Goal: Task Accomplishment & Management: Complete application form

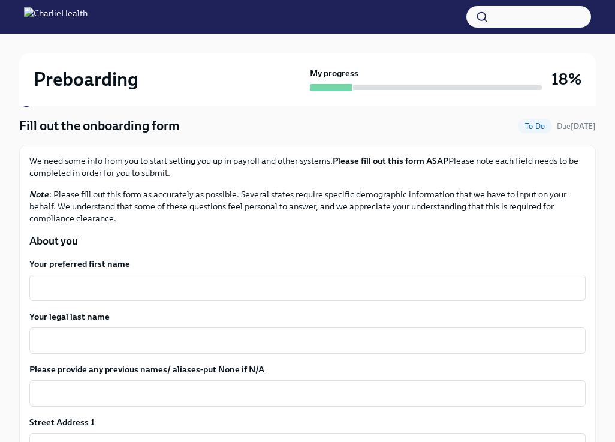
scroll to position [117, 0]
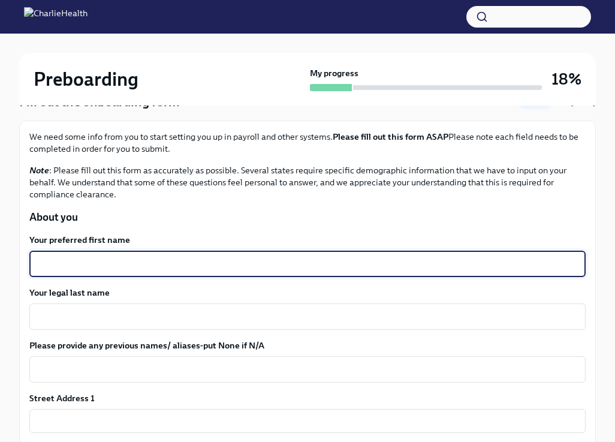
click at [213, 267] on textarea "Your preferred first name" at bounding box center [308, 263] width 542 height 14
type textarea "Yassi"
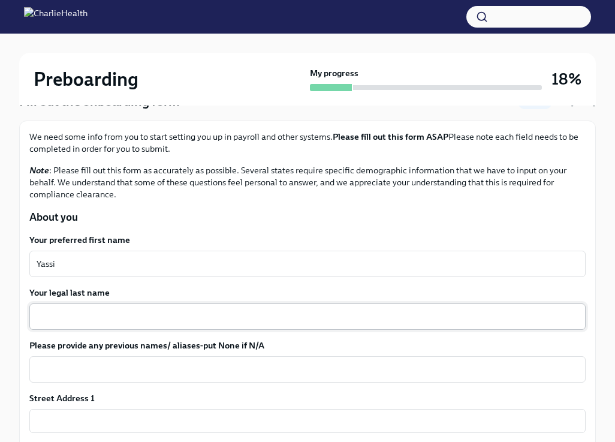
click at [200, 326] on div "x ​" at bounding box center [307, 316] width 556 height 26
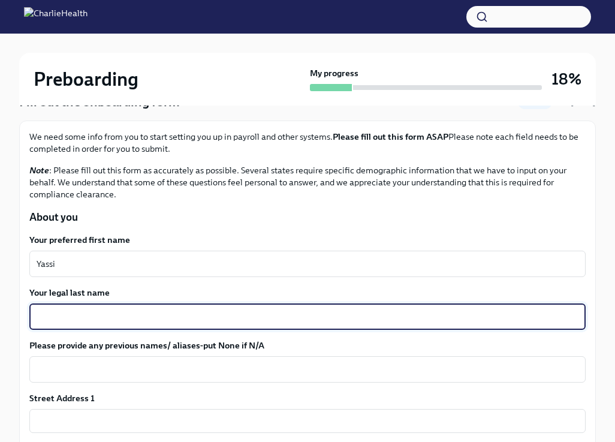
type textarea "y"
type textarea "Y"
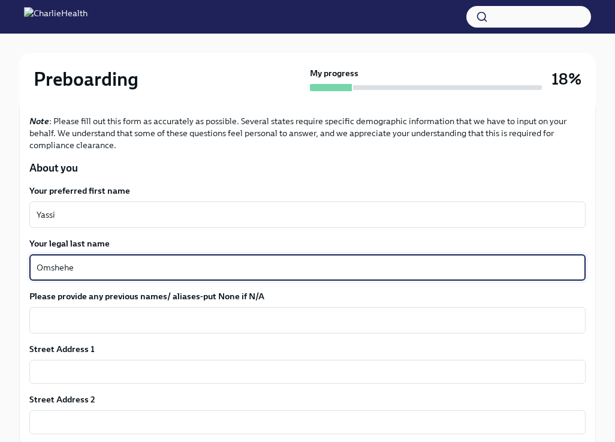
scroll to position [170, 0]
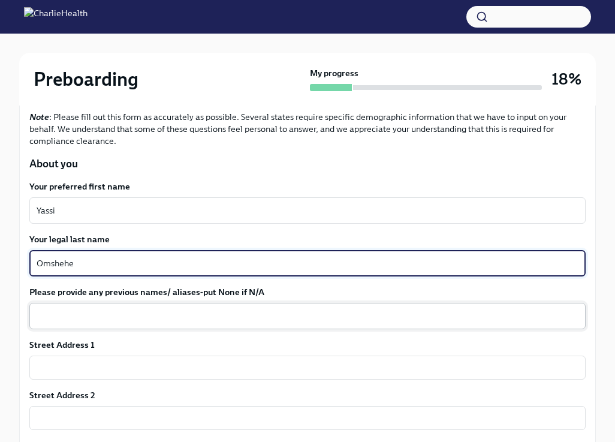
type textarea "Omshehe"
click at [212, 309] on textarea "Please provide any previous names/ aliases-put None if N/A" at bounding box center [308, 316] width 542 height 14
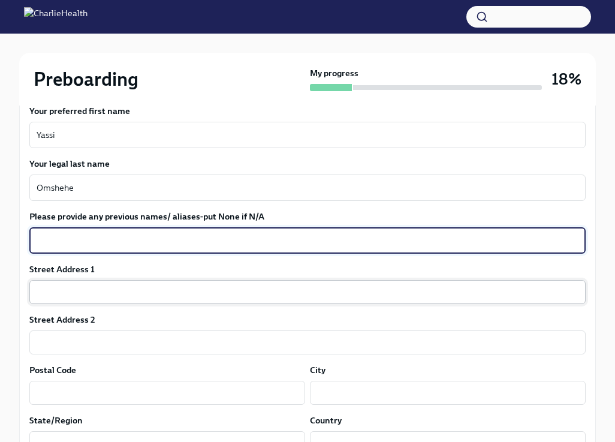
scroll to position [247, 0]
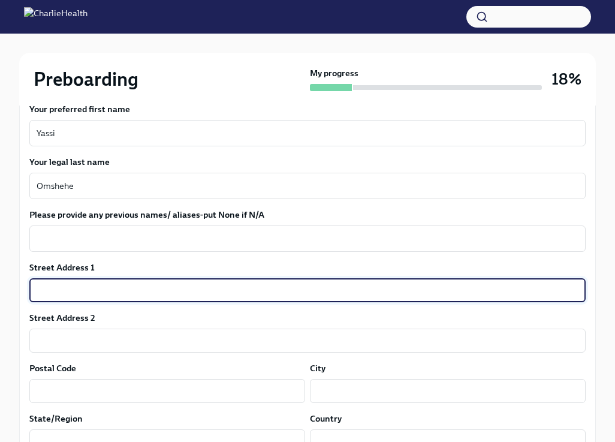
click at [186, 290] on input "text" at bounding box center [307, 290] width 556 height 24
type input "[STREET_ADDRESS]"
type input "97457"
type input "[GEOGRAPHIC_DATA]"
type input "OR"
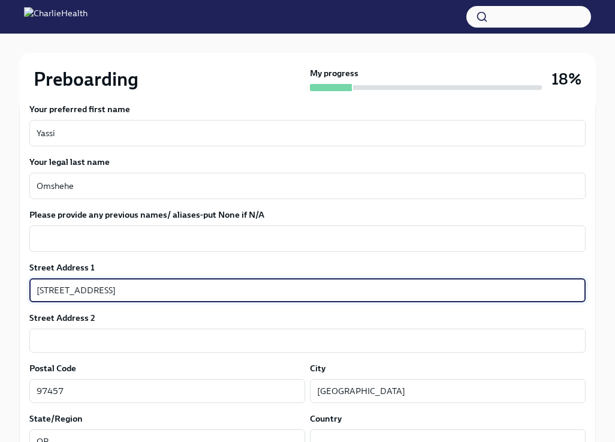
type input "US"
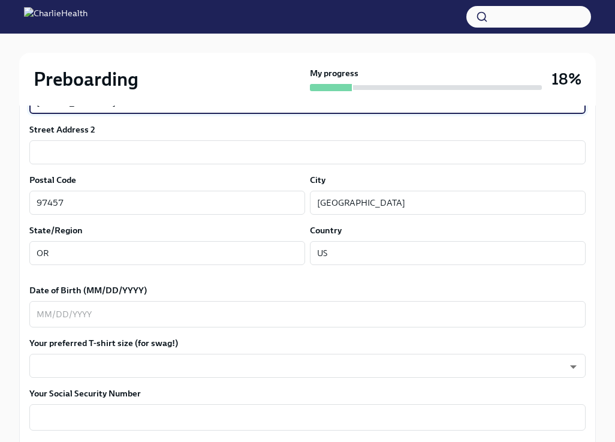
scroll to position [445, 0]
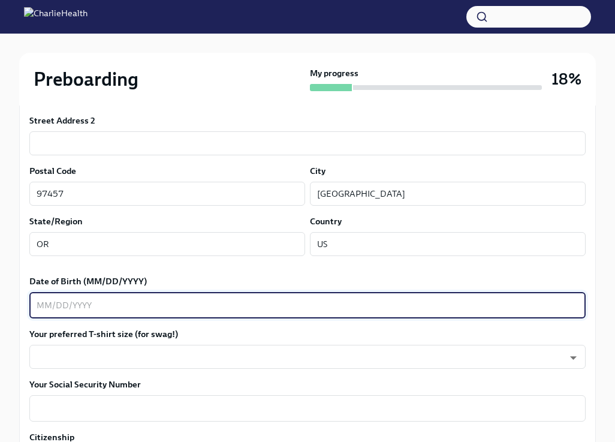
click at [165, 309] on textarea "Date of Birth (MM/DD/YYYY)" at bounding box center [308, 305] width 542 height 14
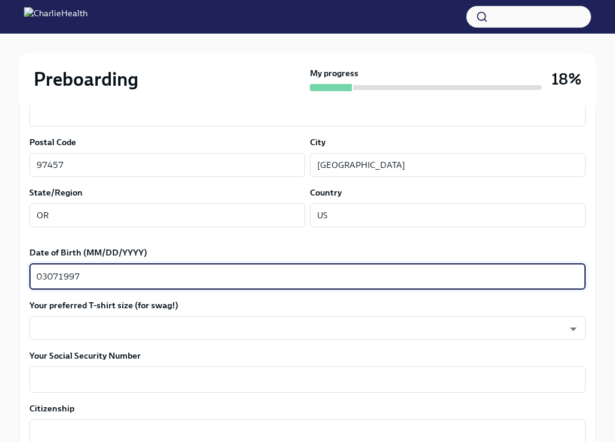
scroll to position [494, 0]
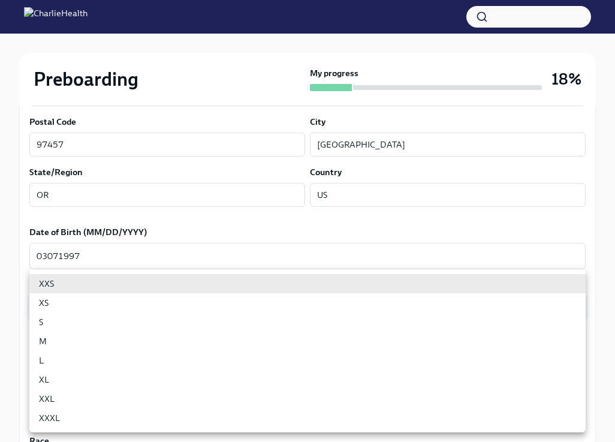
click at [141, 306] on body "Preboarding My progress 18% 9 To do tasks Fill out the onboarding form To Do Du…" at bounding box center [307, 316] width 615 height 1621
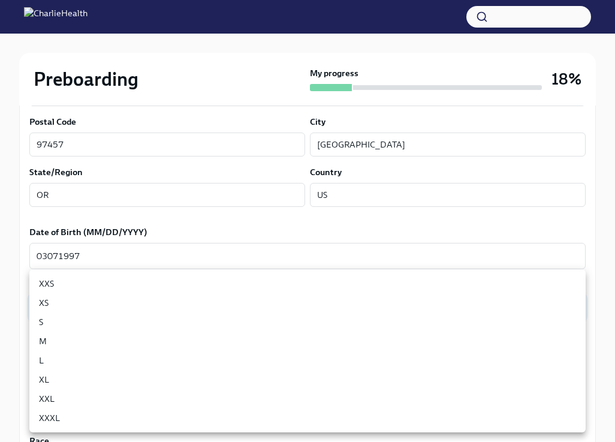
click at [90, 258] on div at bounding box center [307, 221] width 615 height 442
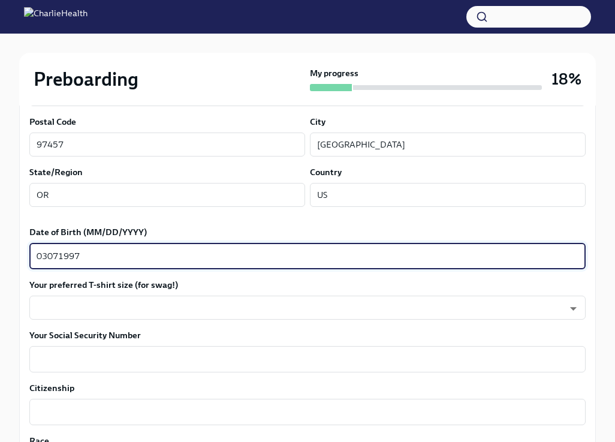
click at [54, 252] on textarea "03071997" at bounding box center [308, 256] width 542 height 14
click at [52, 252] on textarea "03071997" at bounding box center [308, 256] width 542 height 14
click at [50, 252] on textarea "03071997" at bounding box center [308, 256] width 542 height 14
click at [62, 251] on textarea "03/071997" at bounding box center [308, 256] width 542 height 14
type textarea "[DATE]"
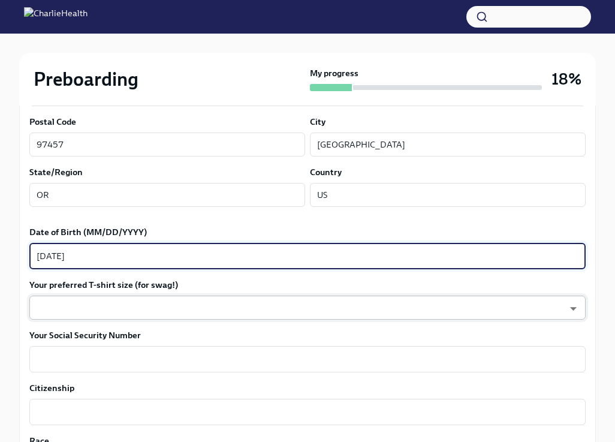
click at [103, 303] on body "Preboarding My progress 18% 9 To do tasks Fill out the onboarding form To Do Du…" at bounding box center [307, 316] width 615 height 1621
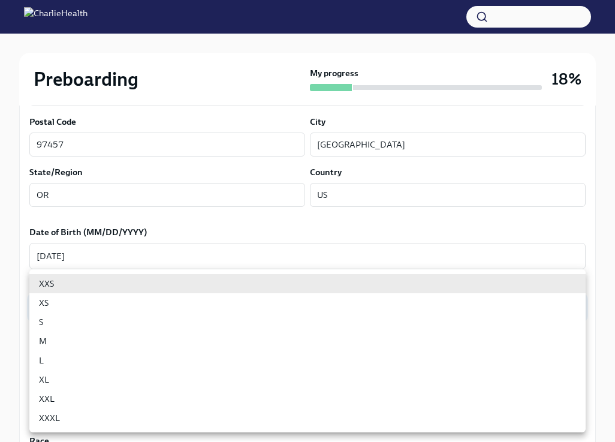
click at [102, 415] on li "XXXL" at bounding box center [307, 417] width 556 height 19
type input "PYJIIfizz"
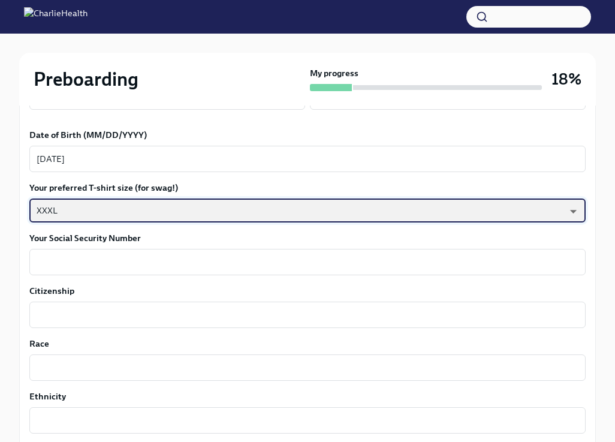
scroll to position [593, 0]
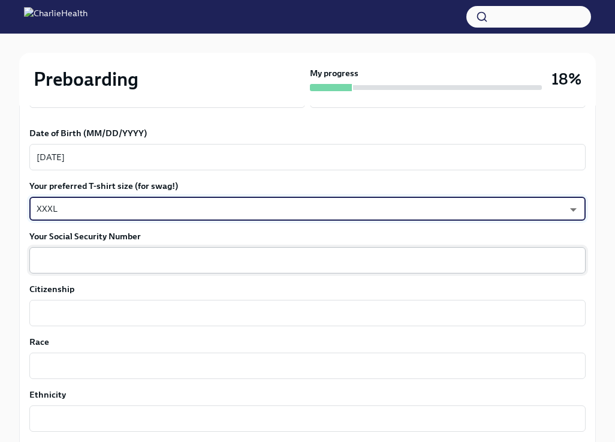
click at [149, 247] on div "x ​" at bounding box center [307, 260] width 556 height 26
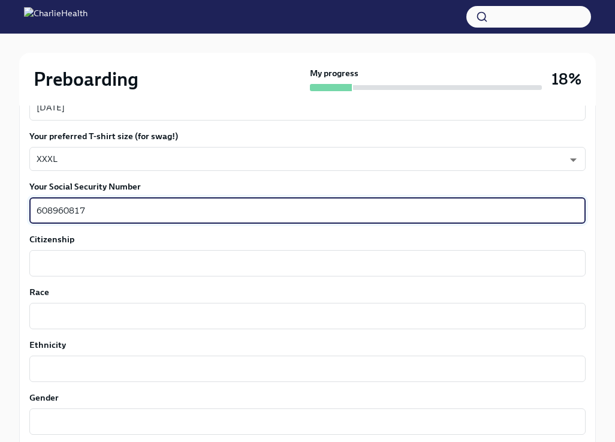
scroll to position [660, 0]
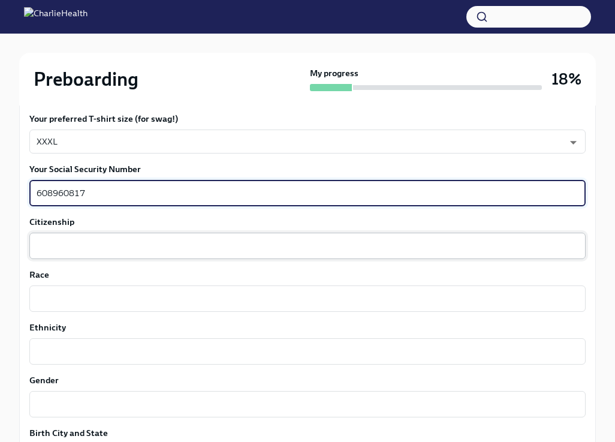
type textarea "608960817"
click at [109, 246] on textarea "Citizenship" at bounding box center [308, 245] width 542 height 14
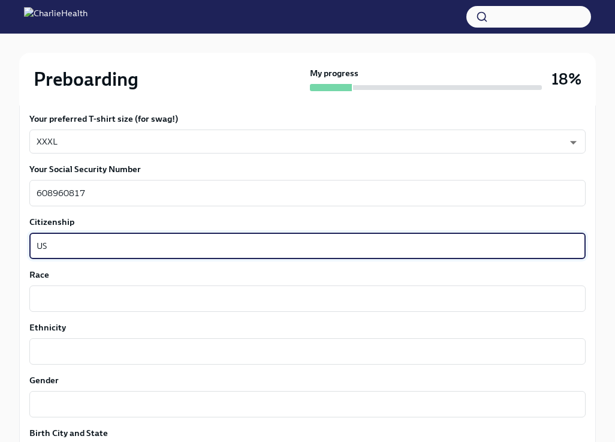
type textarea "US"
click at [99, 283] on div "Race x ​" at bounding box center [307, 289] width 556 height 43
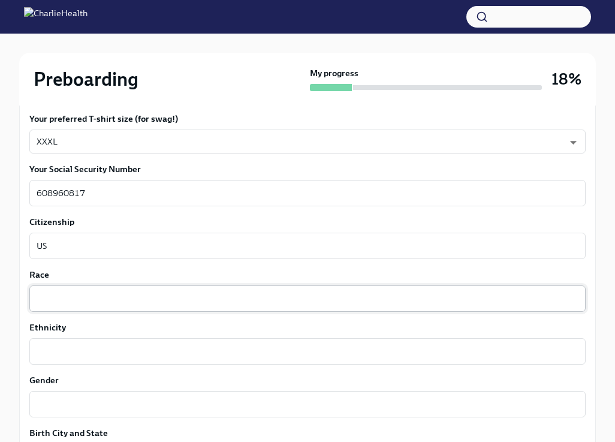
click at [98, 300] on textarea "Race" at bounding box center [308, 298] width 542 height 14
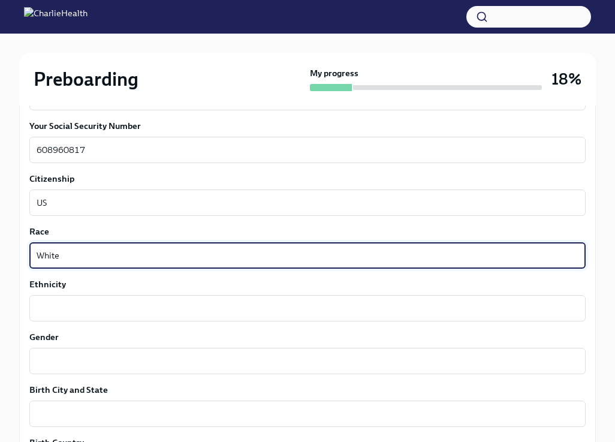
scroll to position [705, 0]
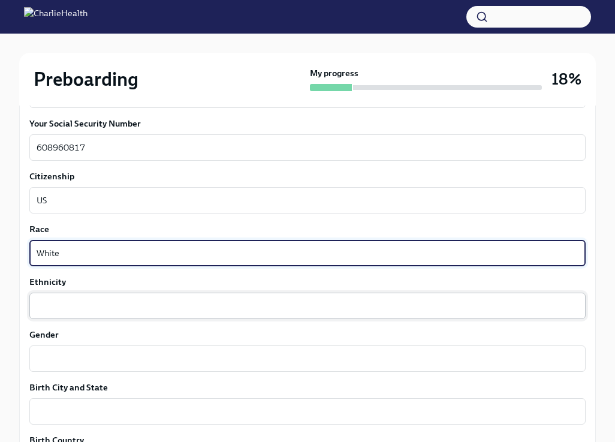
type textarea "White"
click at [86, 303] on textarea "Ethnicity" at bounding box center [308, 305] width 542 height 14
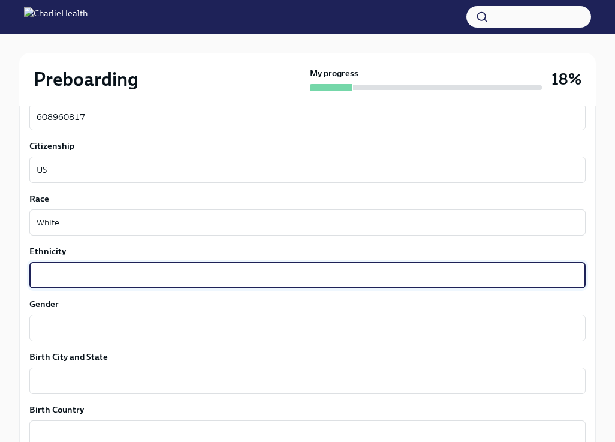
scroll to position [737, 0]
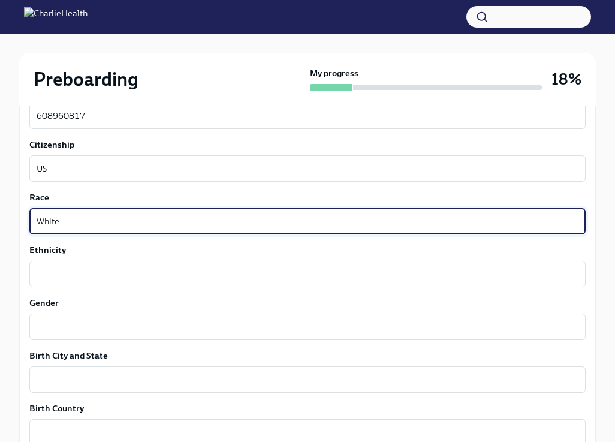
click at [61, 225] on textarea "White" at bounding box center [308, 221] width 542 height 14
click at [81, 327] on textarea "Gender" at bounding box center [308, 326] width 542 height 14
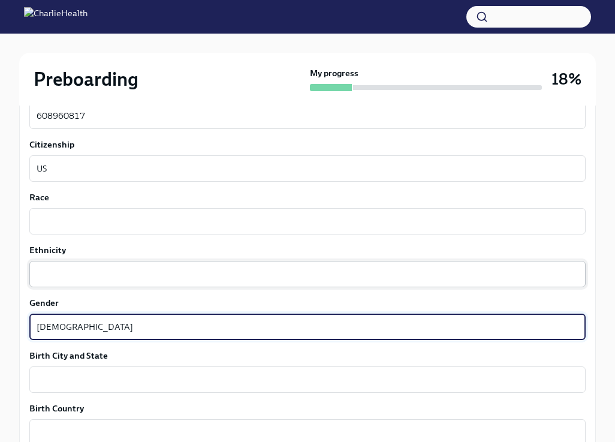
type textarea "[DEMOGRAPHIC_DATA]"
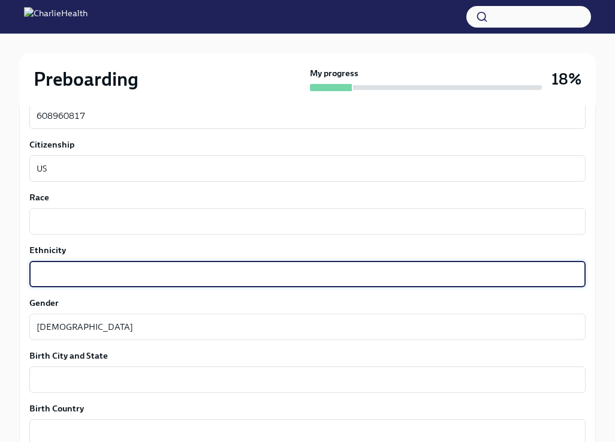
click at [84, 273] on textarea "Ethnicity" at bounding box center [308, 274] width 542 height 14
click at [89, 221] on textarea "Race" at bounding box center [308, 221] width 542 height 14
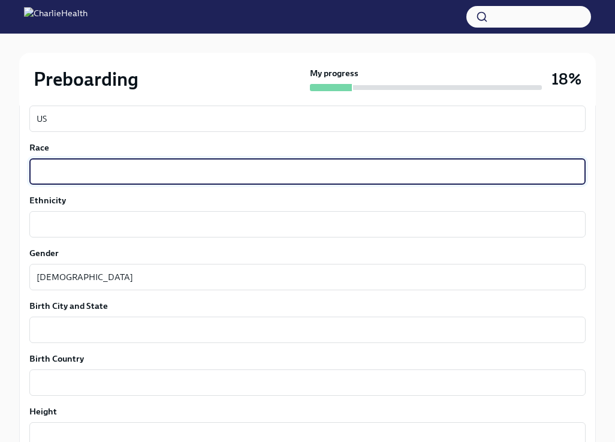
scroll to position [788, 0]
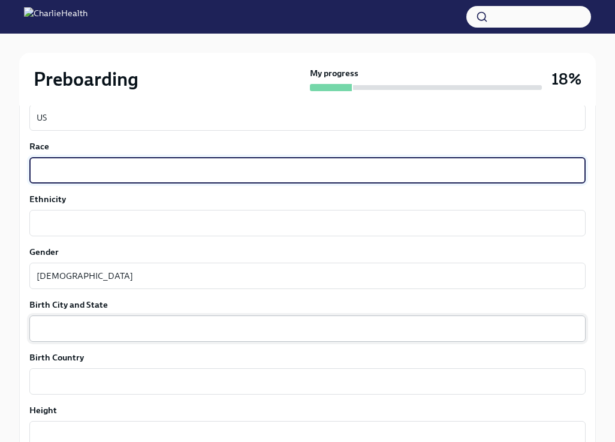
click at [108, 325] on textarea "Birth City and State" at bounding box center [308, 328] width 542 height 14
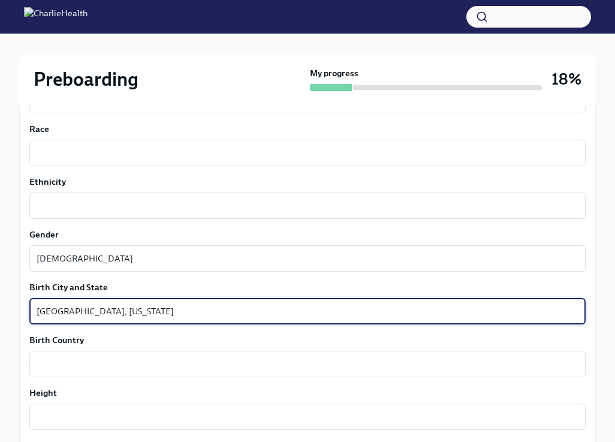
scroll to position [826, 0]
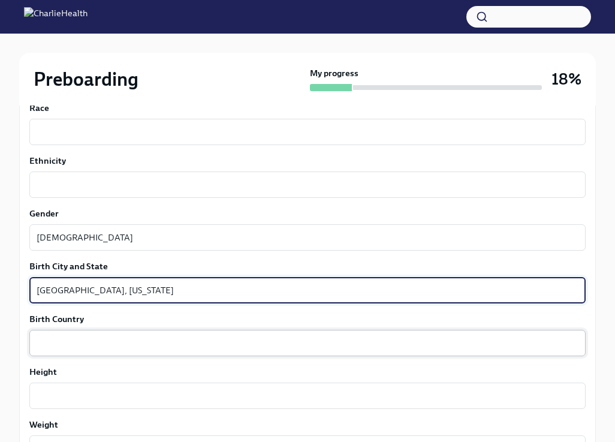
type textarea "[GEOGRAPHIC_DATA], [US_STATE]"
click at [125, 340] on textarea "Birth Country" at bounding box center [308, 343] width 542 height 14
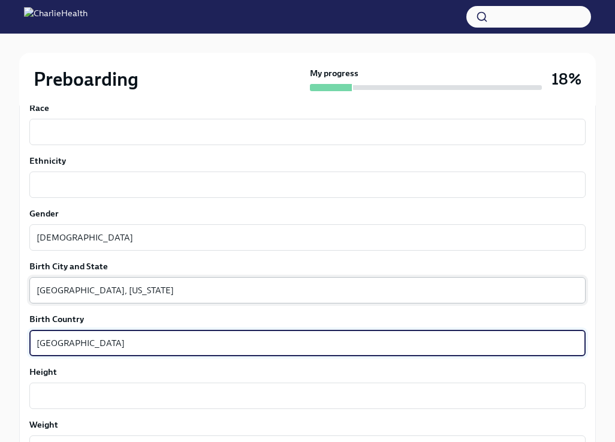
scroll to position [797, 0]
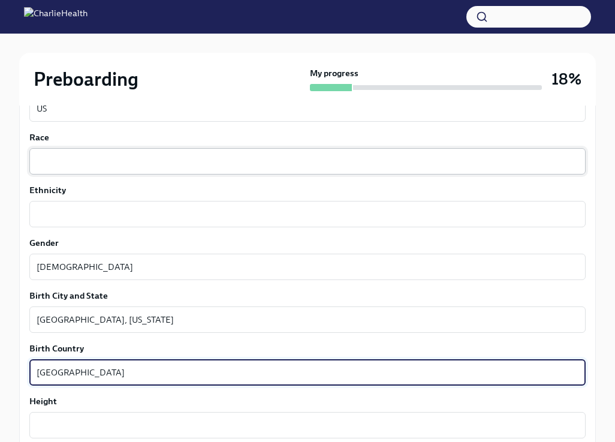
type textarea "[GEOGRAPHIC_DATA]"
click at [80, 166] on textarea "Race" at bounding box center [308, 161] width 542 height 14
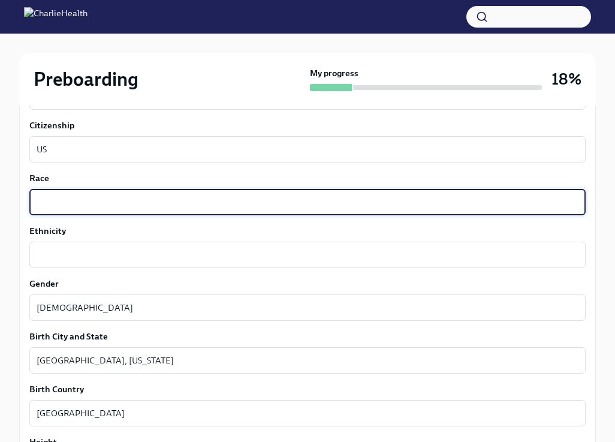
scroll to position [759, 0]
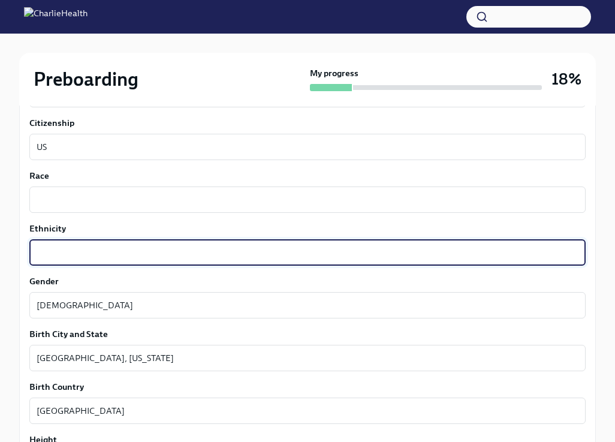
click at [101, 248] on textarea "Ethnicity" at bounding box center [308, 252] width 542 height 14
type textarea "Persian"
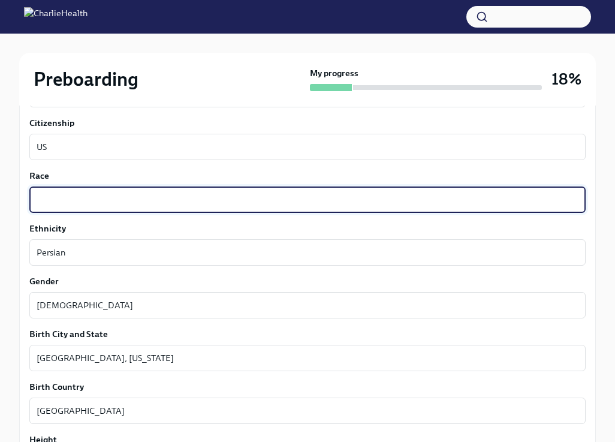
click at [68, 202] on textarea "Race" at bounding box center [308, 199] width 542 height 14
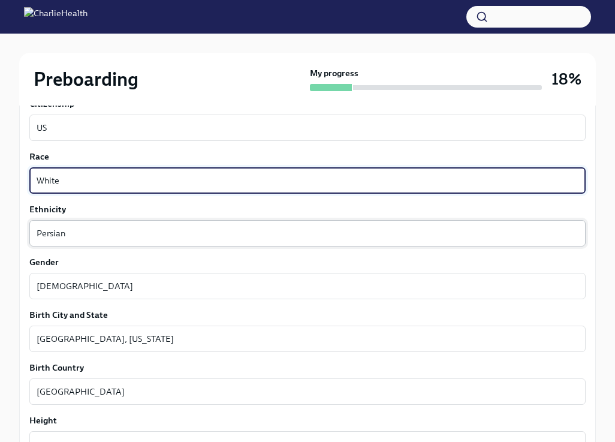
scroll to position [780, 0]
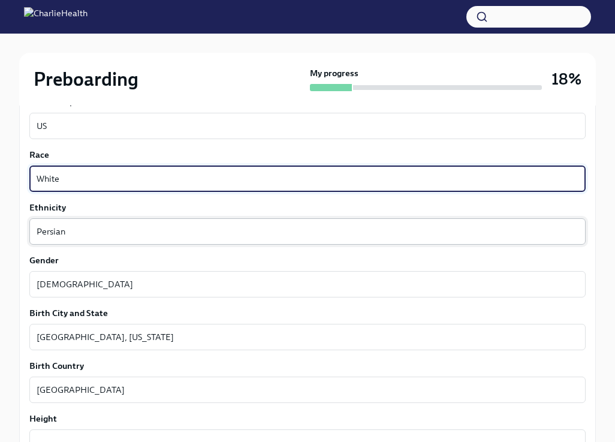
type textarea "White"
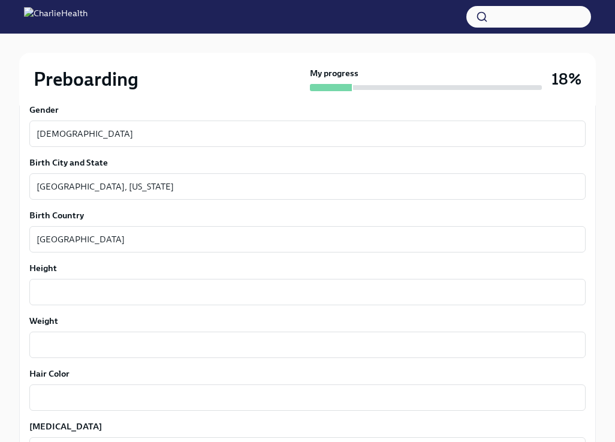
scroll to position [932, 0]
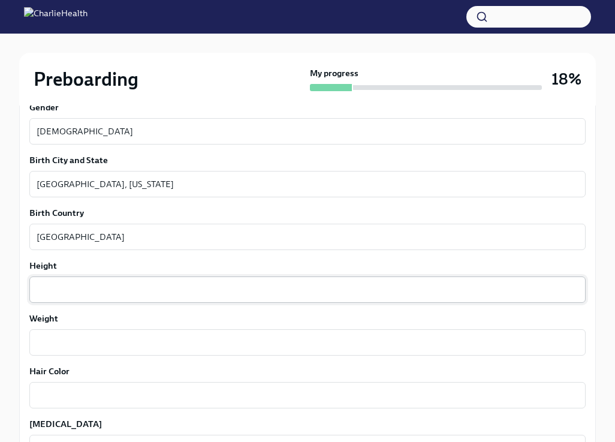
click at [115, 291] on textarea "Height" at bounding box center [308, 289] width 542 height 14
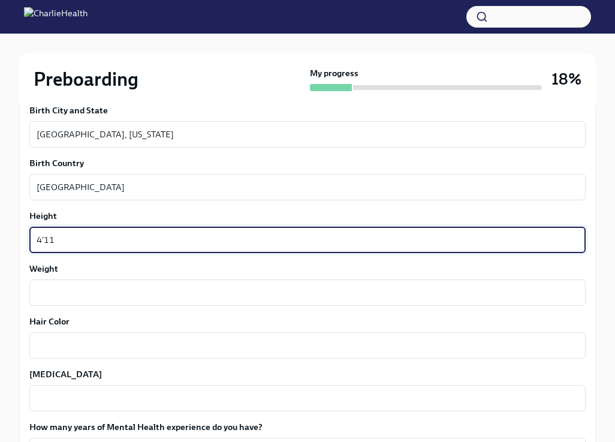
scroll to position [998, 0]
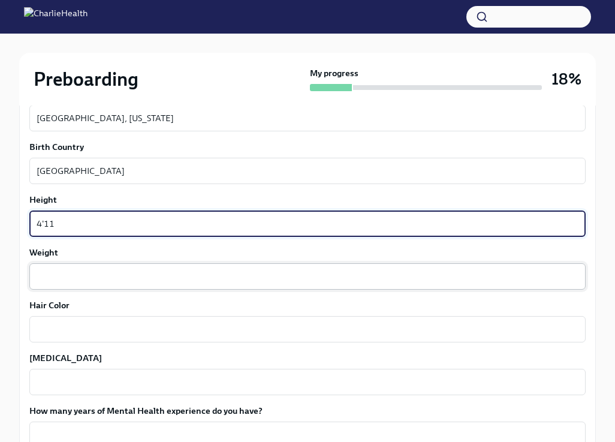
type textarea "4'11"
click at [137, 265] on div "x ​" at bounding box center [307, 276] width 556 height 26
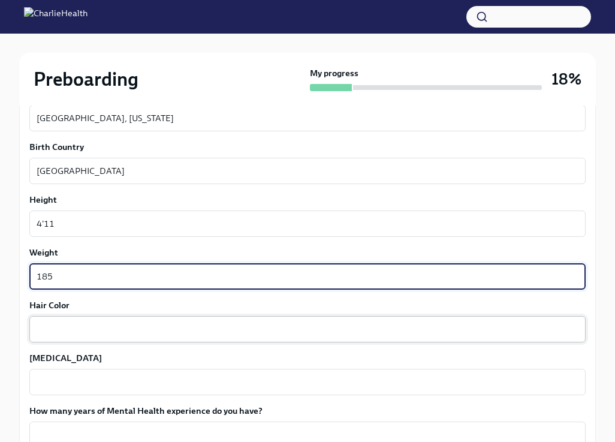
type textarea "185"
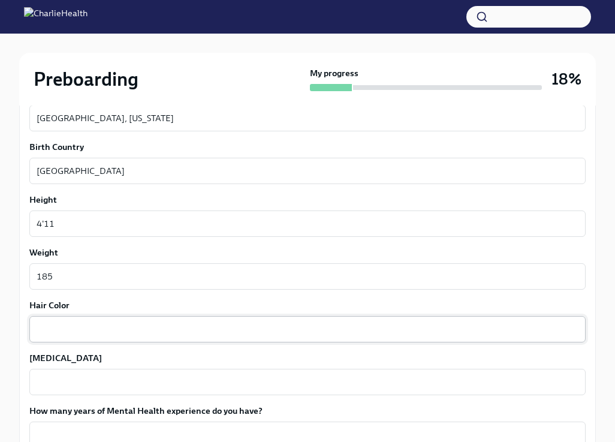
click at [120, 320] on div "x ​" at bounding box center [307, 329] width 556 height 26
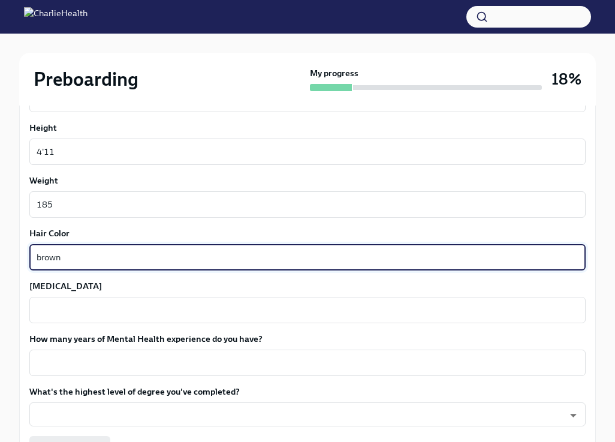
scroll to position [1076, 0]
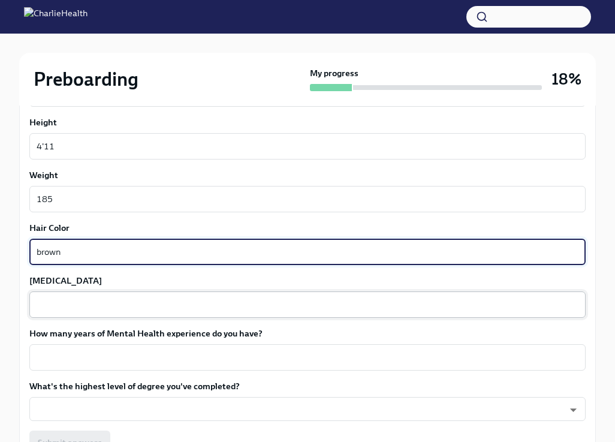
type textarea "brown"
click at [89, 309] on textarea "[MEDICAL_DATA]" at bounding box center [308, 304] width 542 height 14
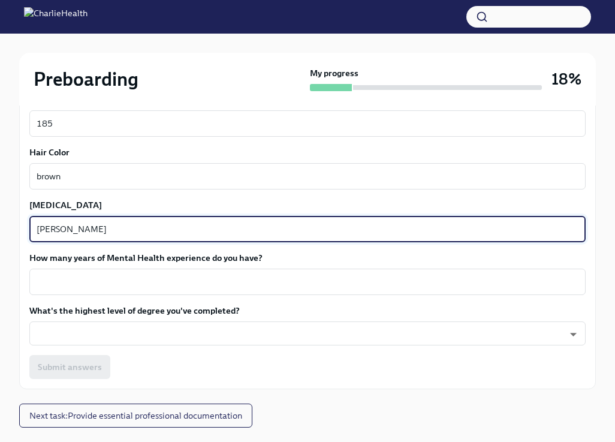
scroll to position [1158, 0]
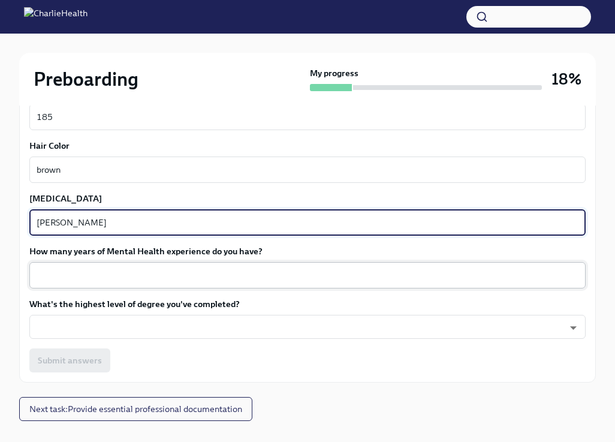
type textarea "[PERSON_NAME]"
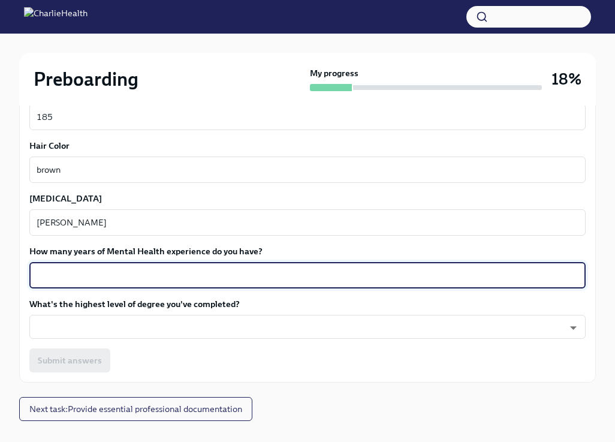
click at [156, 268] on textarea "How many years of Mental Health experience do you have?" at bounding box center [308, 275] width 542 height 14
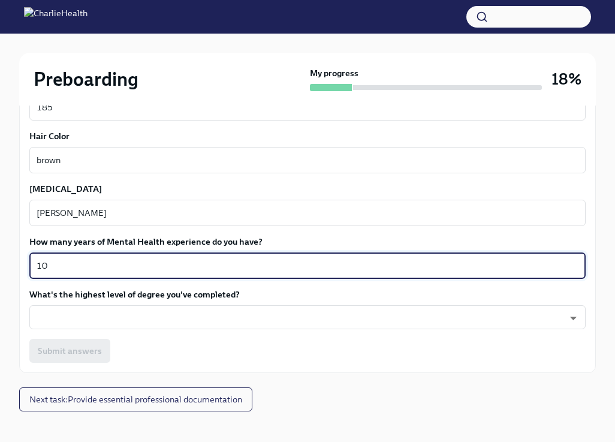
scroll to position [1168, 0]
type textarea "1"
type textarea "8"
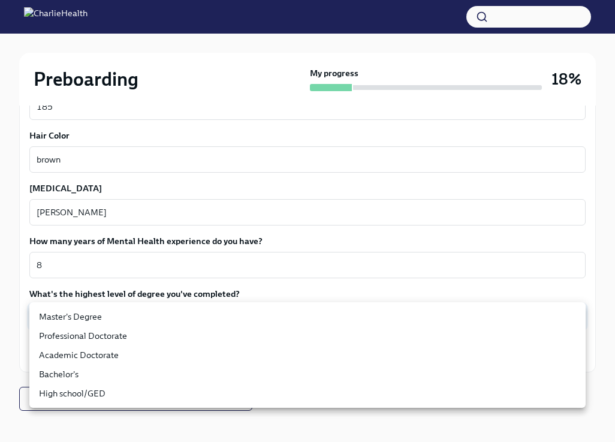
click at [174, 318] on li "Master's Degree" at bounding box center [307, 316] width 556 height 19
type input "2vBr-ghkD"
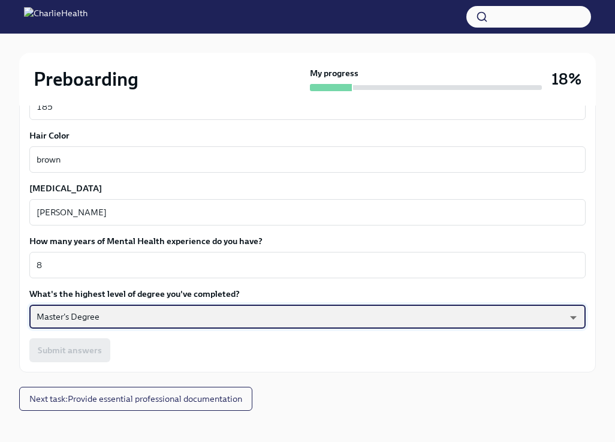
scroll to position [1180, 0]
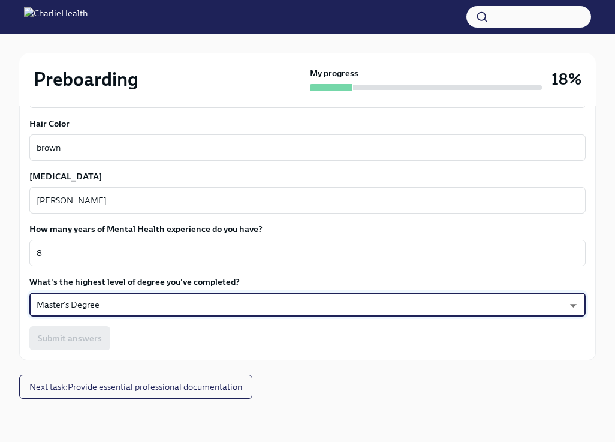
click at [206, 333] on div "Submit answers" at bounding box center [307, 338] width 556 height 24
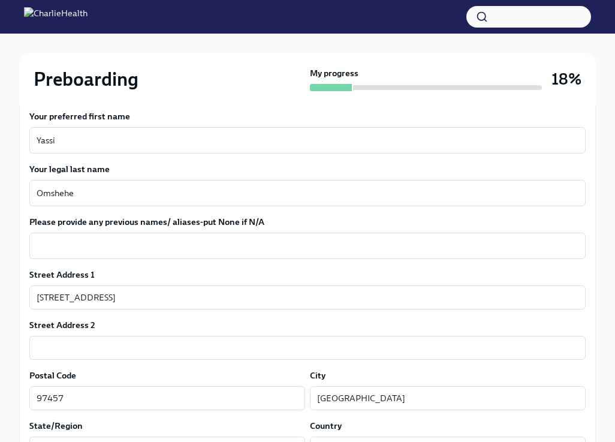
scroll to position [222, 0]
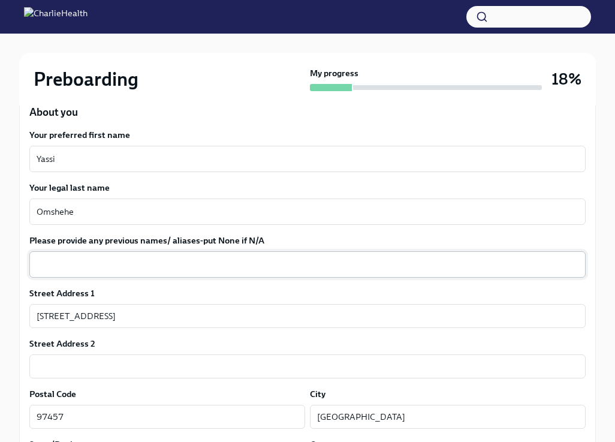
click at [203, 258] on textarea "Please provide any previous names/ aliases-put None if N/A" at bounding box center [308, 264] width 542 height 14
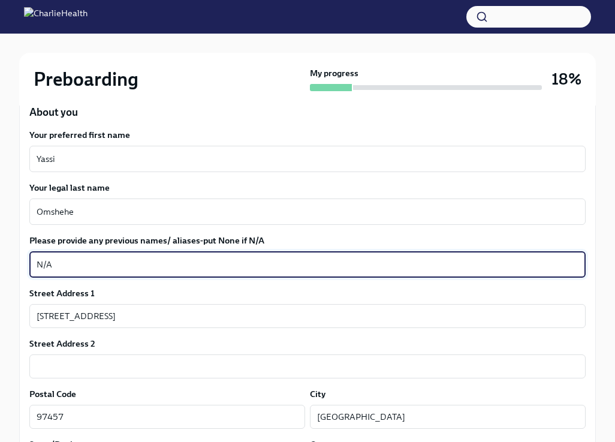
type textarea "N/A"
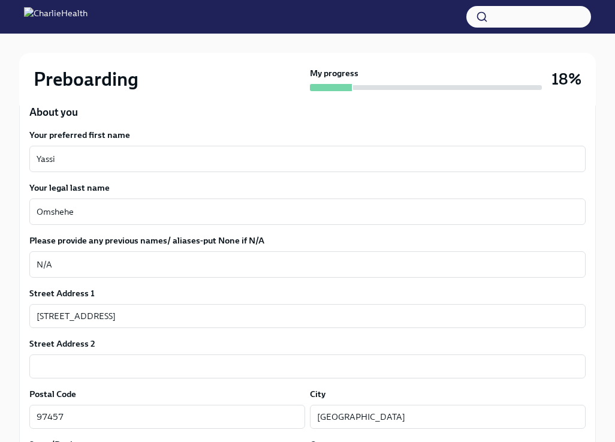
click at [264, 235] on label "Please provide any previous names/ aliases-put None if N/A" at bounding box center [307, 240] width 556 height 12
click at [264, 257] on textarea "N/A" at bounding box center [308, 264] width 542 height 14
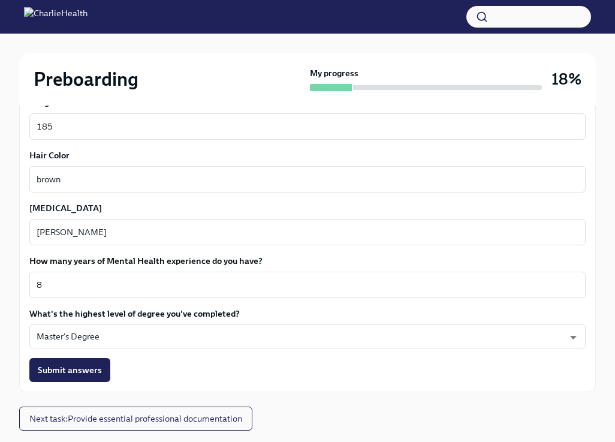
scroll to position [1180, 0]
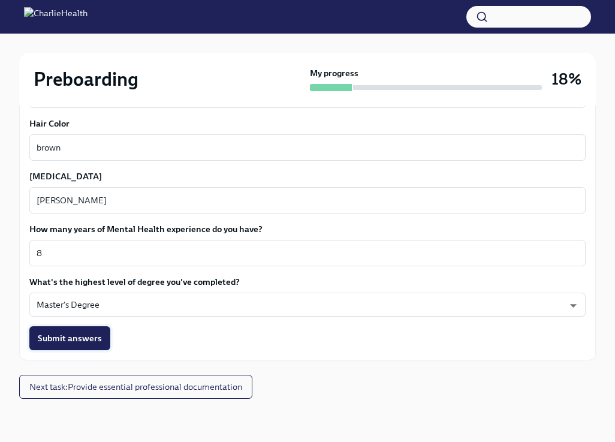
click at [91, 340] on span "Submit answers" at bounding box center [70, 338] width 64 height 12
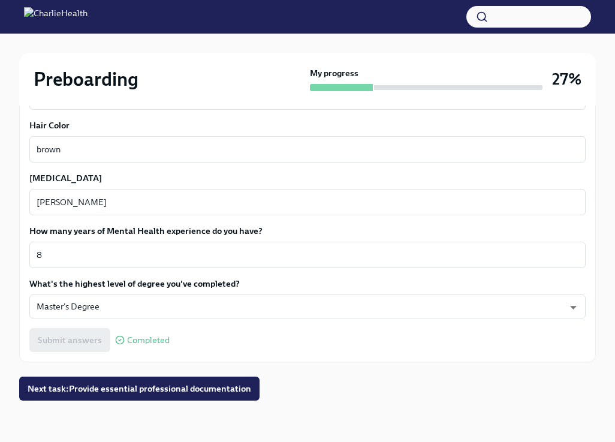
scroll to position [1179, 0]
click at [170, 393] on span "Next task : Provide essential professional documentation" at bounding box center [140, 388] width 224 height 12
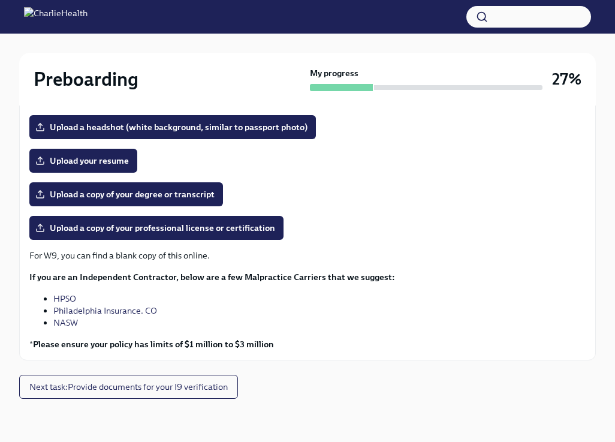
scroll to position [188, 0]
click at [177, 232] on span "Upload a copy of your professional license or certification" at bounding box center [156, 228] width 237 height 12
click at [0, 0] on input "Upload a copy of your professional license or certification" at bounding box center [0, 0] width 0 height 0
click at [183, 193] on span "Upload a copy of your degree or transcript" at bounding box center [126, 194] width 177 height 12
click at [0, 0] on input "Upload a copy of your degree or transcript" at bounding box center [0, 0] width 0 height 0
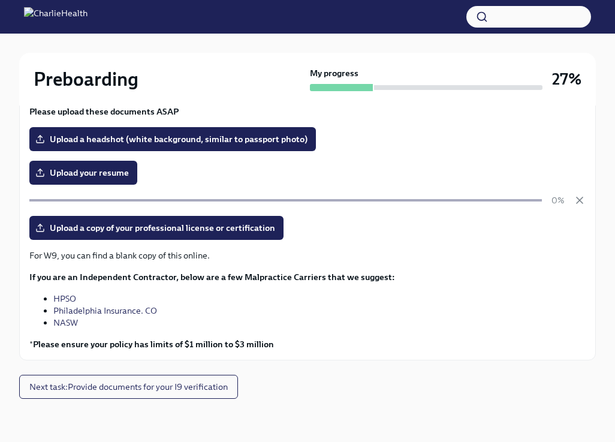
scroll to position [176, 0]
click at [576, 199] on icon "button" at bounding box center [579, 200] width 12 height 12
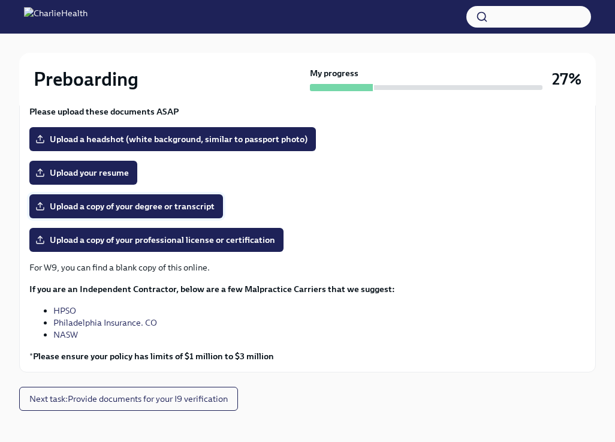
click at [198, 210] on span "Upload a copy of your degree or transcript" at bounding box center [126, 206] width 177 height 12
click at [0, 0] on input "Upload a copy of your degree or transcript" at bounding box center [0, 0] width 0 height 0
click at [106, 175] on span "Upload your resume" at bounding box center [83, 173] width 91 height 12
click at [0, 0] on input "Upload your resume" at bounding box center [0, 0] width 0 height 0
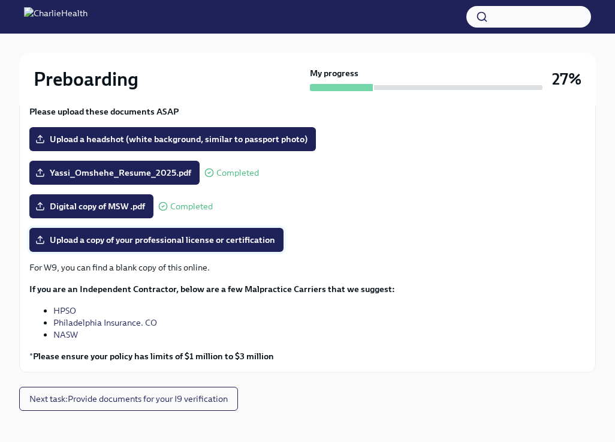
click at [255, 240] on span "Upload a copy of your professional license or certification" at bounding box center [156, 240] width 237 height 12
click at [0, 0] on input "Upload a copy of your professional license or certification" at bounding box center [0, 0] width 0 height 0
click at [204, 246] on label "Upload a copy of your professional license or certification" at bounding box center [156, 240] width 254 height 24
click at [0, 0] on input "Upload a copy of your professional license or certification" at bounding box center [0, 0] width 0 height 0
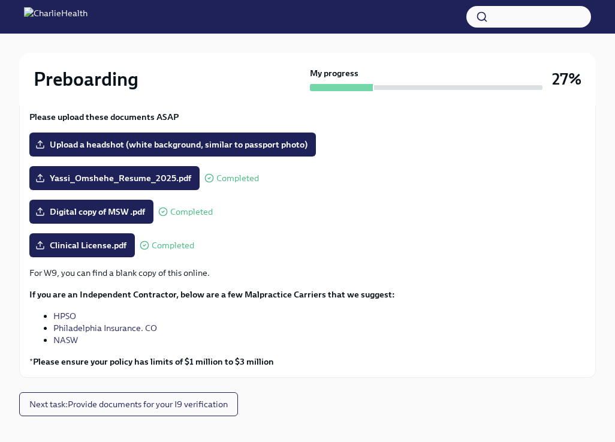
scroll to position [173, 0]
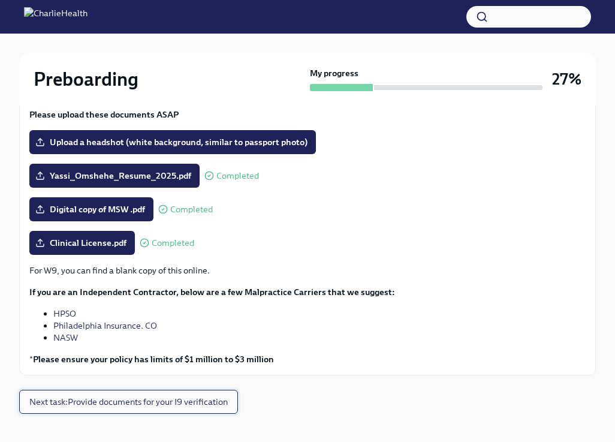
click at [165, 400] on span "Next task : Provide documents for your I9 verification" at bounding box center [128, 401] width 198 height 12
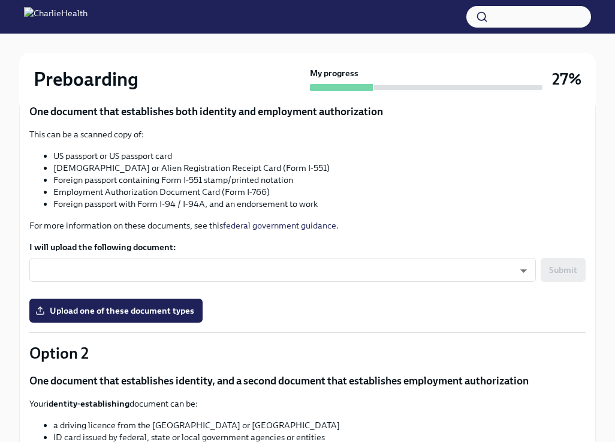
scroll to position [216, 0]
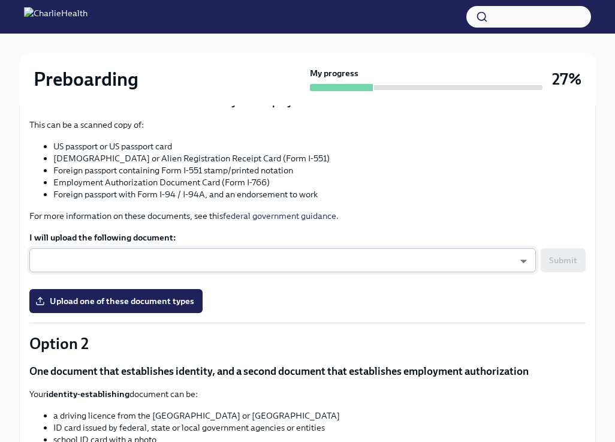
click at [328, 255] on body "Preboarding My progress 27% 8 To do tasks Provide documents for your I9 verific…" at bounding box center [307, 315] width 615 height 1062
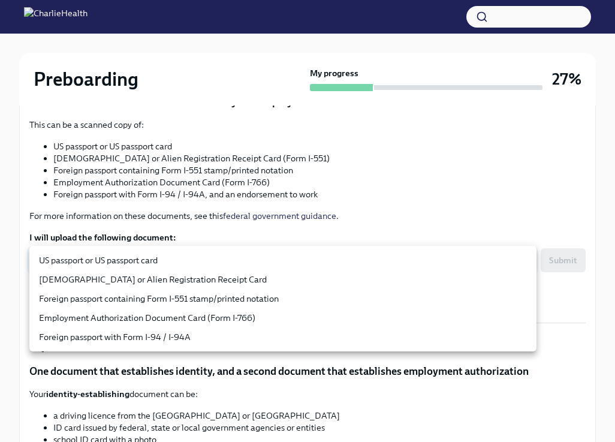
click at [306, 265] on li "US passport or US passport card" at bounding box center [282, 259] width 507 height 19
type input "KnYOjnC8x"
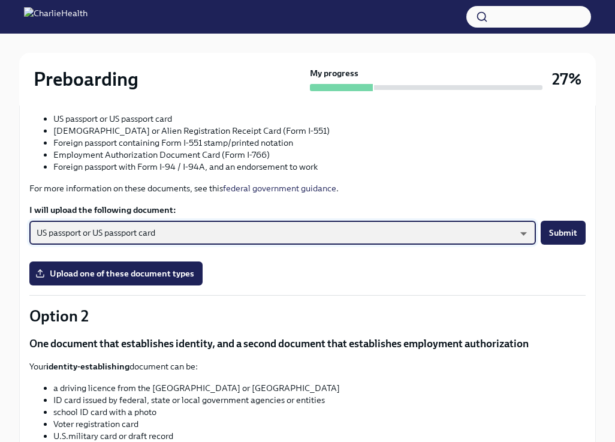
scroll to position [245, 0]
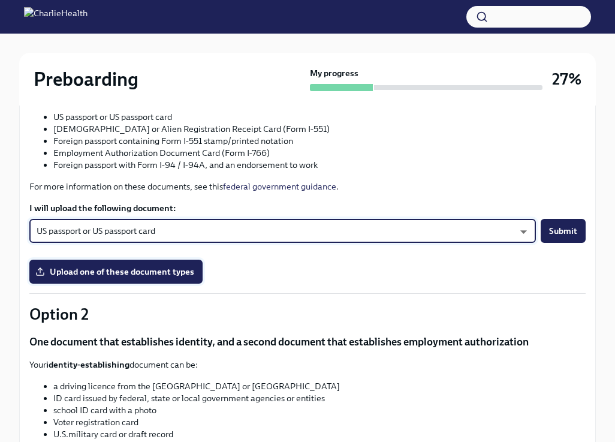
click at [170, 270] on span "Upload one of these document types" at bounding box center [116, 271] width 156 height 12
click at [0, 0] on input "Upload one of these document types" at bounding box center [0, 0] width 0 height 0
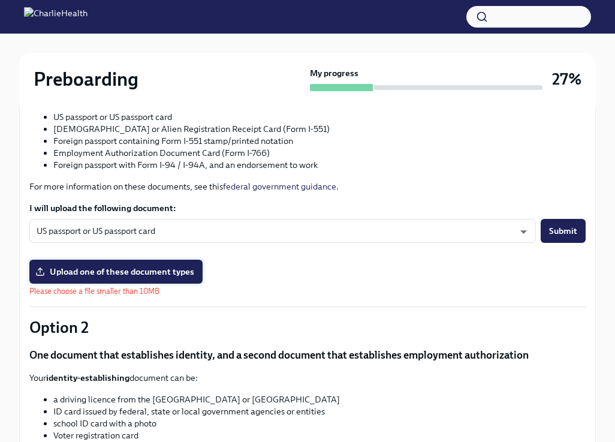
click at [138, 267] on span "Upload one of these document types" at bounding box center [116, 271] width 156 height 12
click at [0, 0] on input "Upload one of these document types" at bounding box center [0, 0] width 0 height 0
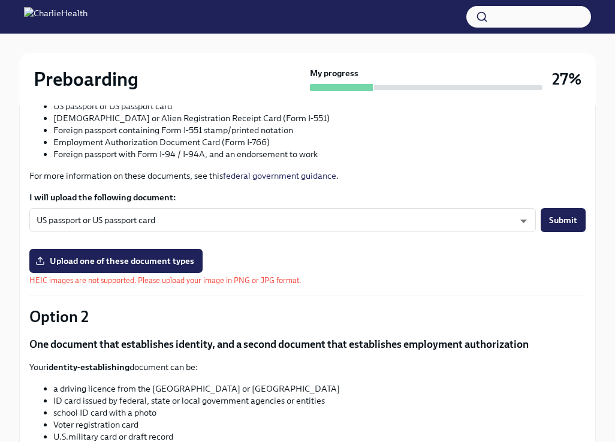
scroll to position [258, 0]
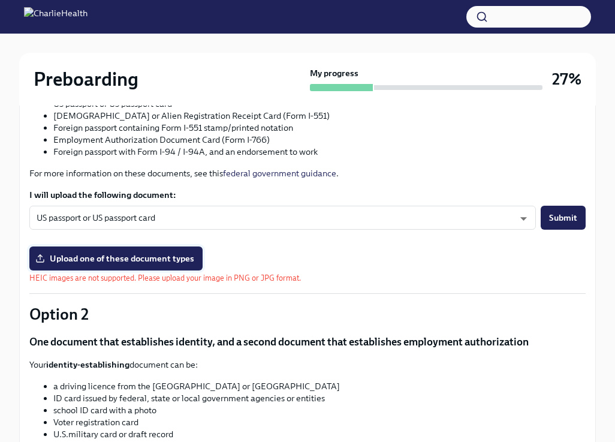
click at [156, 255] on span "Upload one of these document types" at bounding box center [116, 258] width 156 height 12
click at [0, 0] on input "Upload one of these document types" at bounding box center [0, 0] width 0 height 0
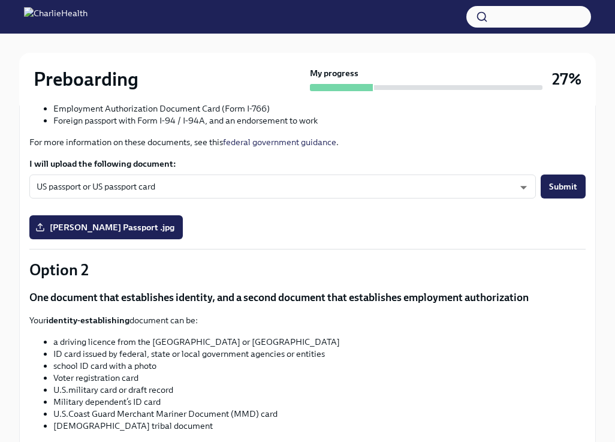
scroll to position [291, 0]
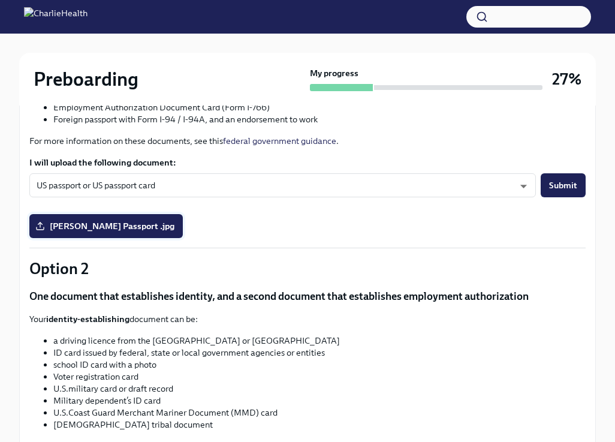
click at [140, 225] on span "[PERSON_NAME] Passport .jpg" at bounding box center [106, 226] width 137 height 12
click at [0, 0] on input "[PERSON_NAME] Passport .jpg" at bounding box center [0, 0] width 0 height 0
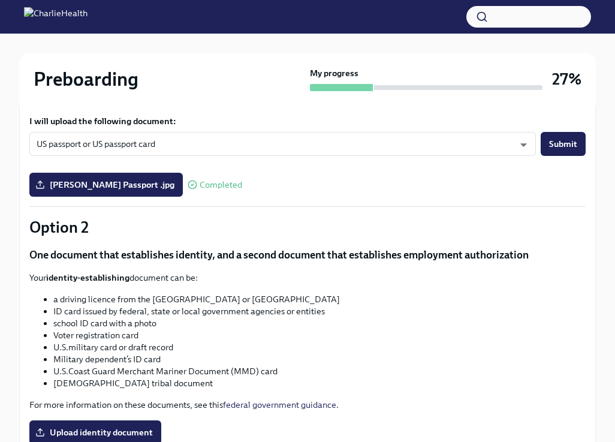
scroll to position [343, 0]
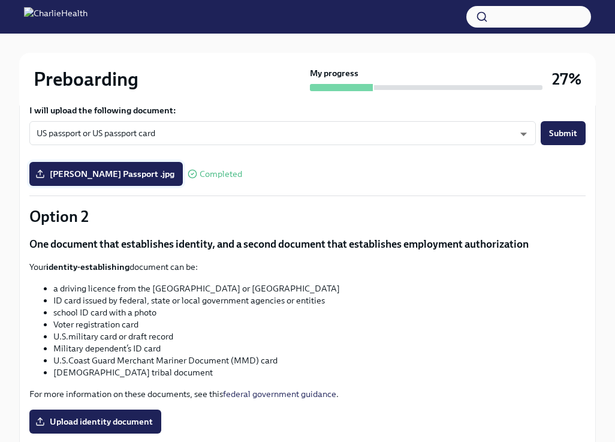
click at [147, 177] on span "[PERSON_NAME] Passport .jpg" at bounding box center [106, 174] width 137 height 12
click at [0, 0] on input "[PERSON_NAME] Passport .jpg" at bounding box center [0, 0] width 0 height 0
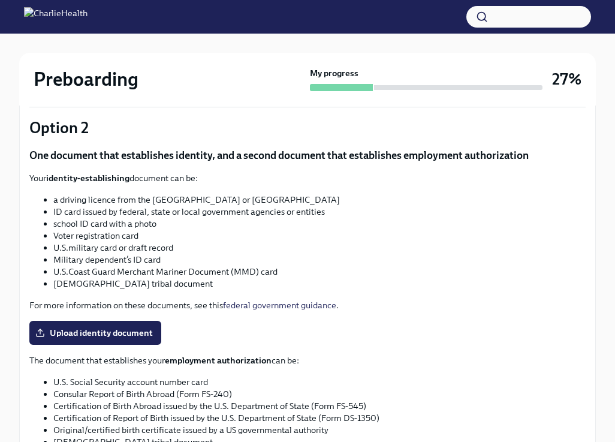
scroll to position [434, 0]
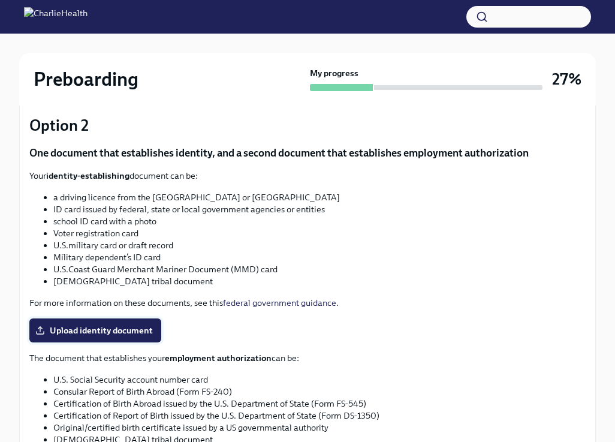
click at [111, 320] on label "Upload identity document" at bounding box center [95, 330] width 132 height 24
click at [0, 0] on input "Upload identity document" at bounding box center [0, 0] width 0 height 0
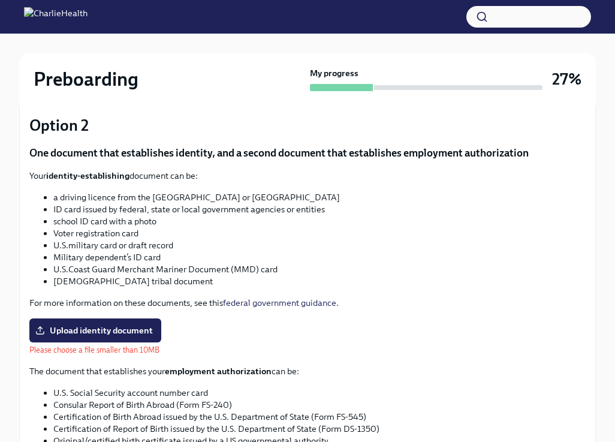
scroll to position [450, 0]
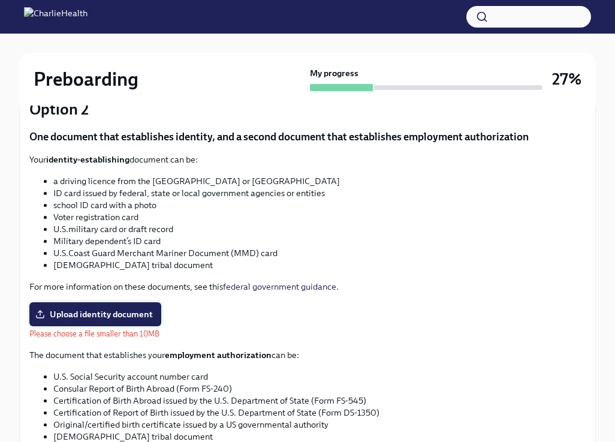
click at [131, 311] on span "Upload identity document" at bounding box center [95, 314] width 115 height 12
click at [0, 0] on input "Upload identity document" at bounding box center [0, 0] width 0 height 0
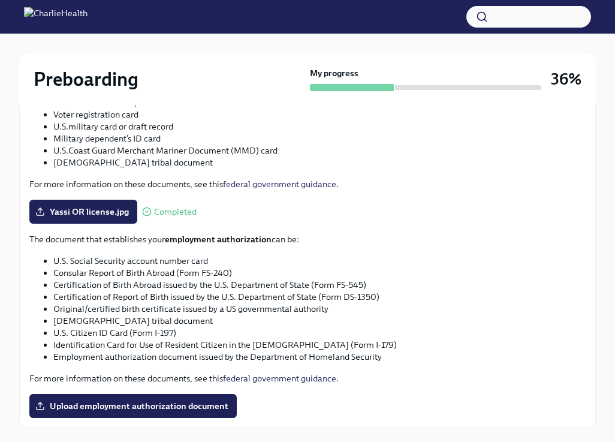
scroll to position [620, 0]
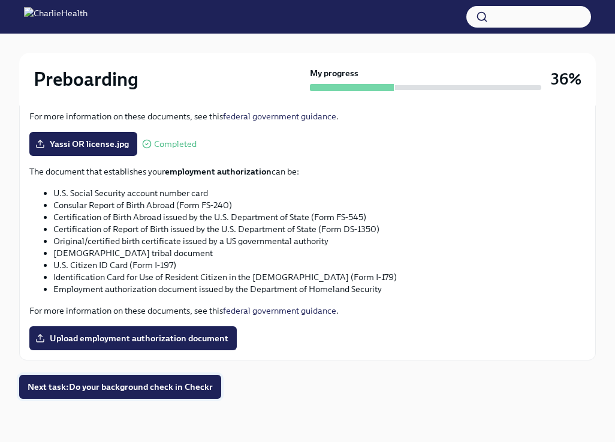
click at [203, 387] on span "Next task : Do your background check in Checkr" at bounding box center [120, 386] width 185 height 12
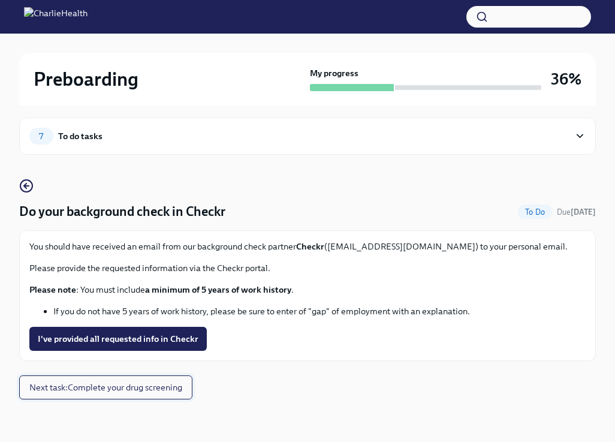
scroll to position [8, 0]
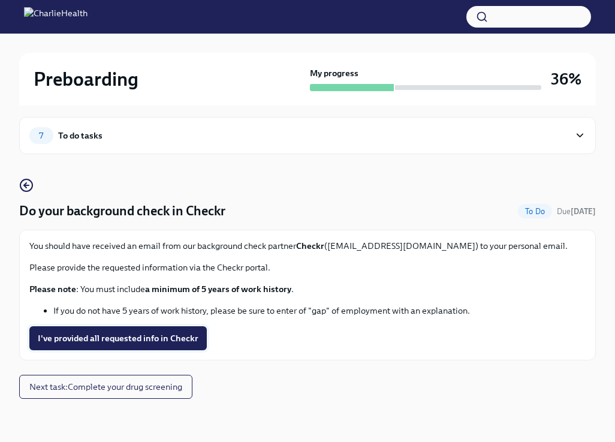
click at [199, 342] on button "I've provided all requested info in Checkr" at bounding box center [117, 338] width 177 height 24
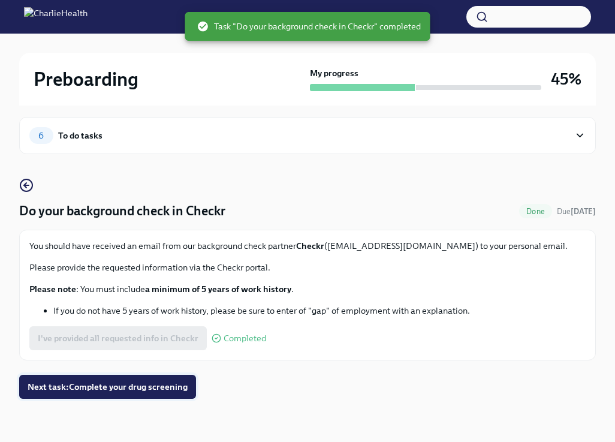
click at [150, 383] on span "Next task : Complete your drug screening" at bounding box center [108, 386] width 160 height 12
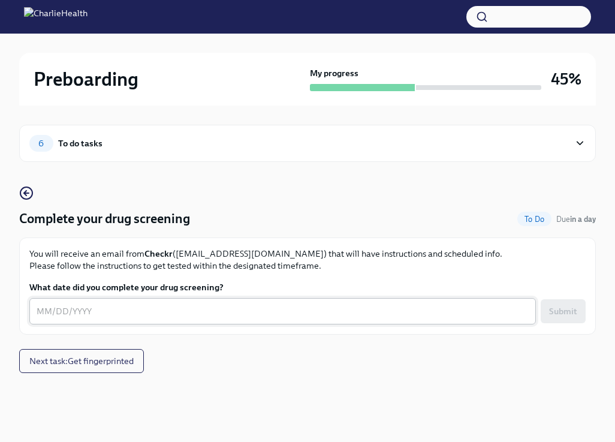
click at [177, 310] on textarea "What date did you complete your drug screening?" at bounding box center [283, 311] width 492 height 14
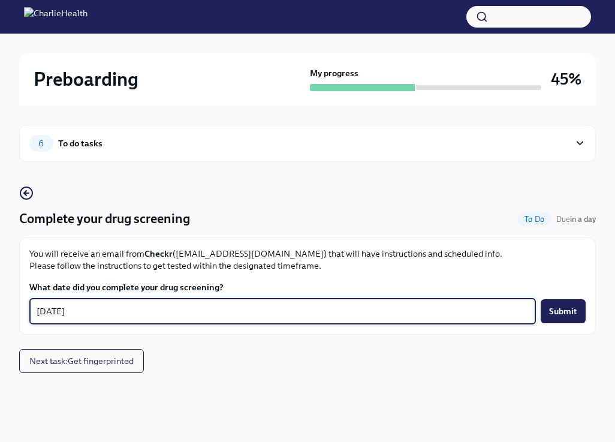
type textarea "[DATE]"
click at [150, 398] on div "6 To do tasks Complete your drug screening To Do Due in a day You will receive …" at bounding box center [307, 260] width 576 height 310
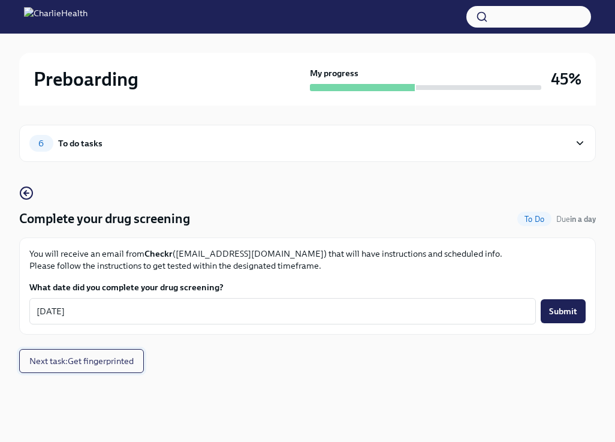
click at [120, 361] on span "Next task : Get fingerprinted" at bounding box center [81, 361] width 104 height 12
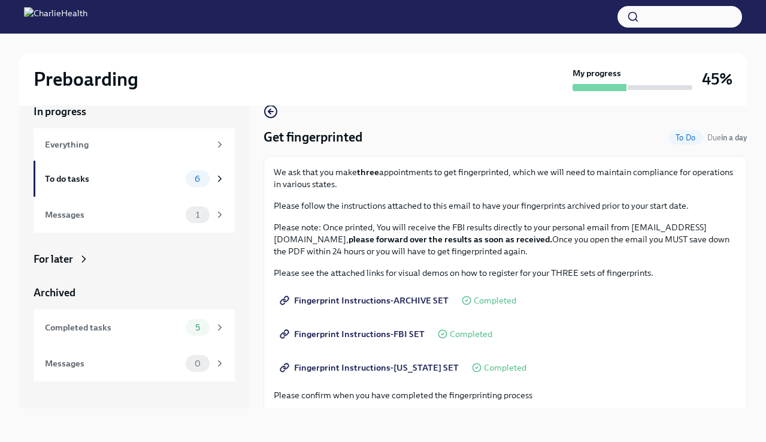
scroll to position [198, 0]
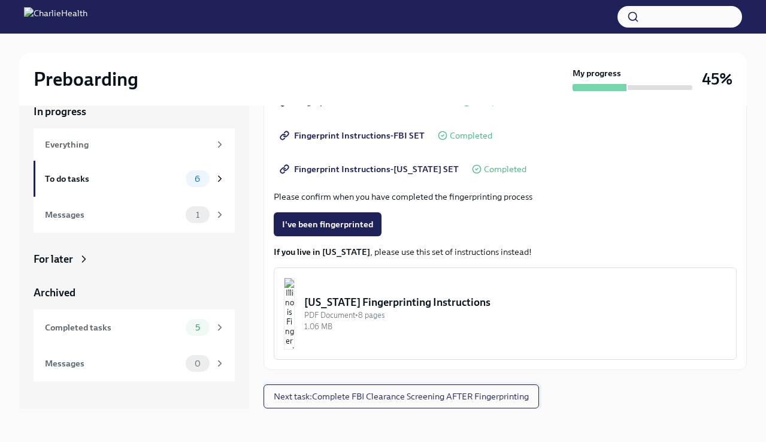
click at [442, 401] on span "Next task : Complete FBI Clearance Screening AFTER Fingerprinting" at bounding box center [401, 396] width 255 height 12
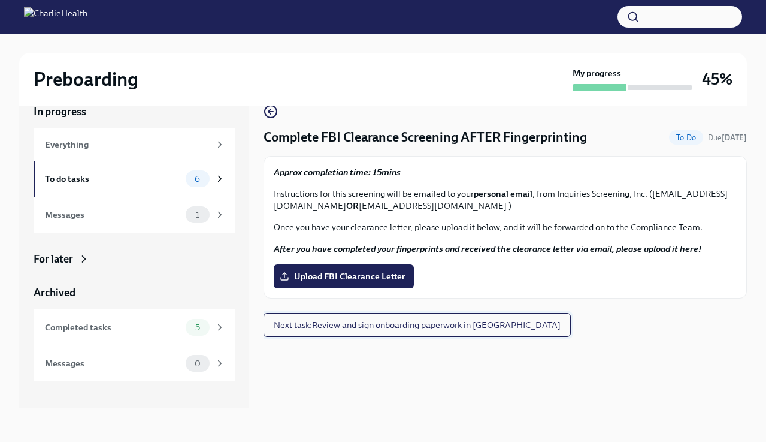
click at [394, 329] on span "Next task : Review and sign onboarding paperwork in [GEOGRAPHIC_DATA]" at bounding box center [417, 325] width 287 height 12
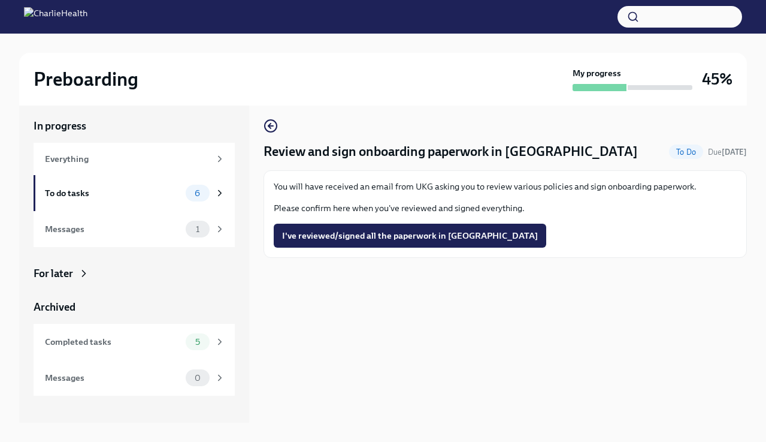
scroll to position [1, 0]
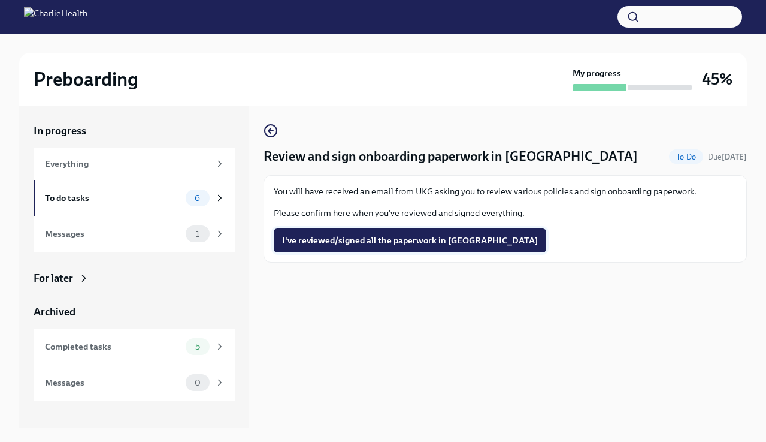
click at [420, 240] on span "I've reviewed/signed all the paperwork in [GEOGRAPHIC_DATA]" at bounding box center [410, 240] width 256 height 12
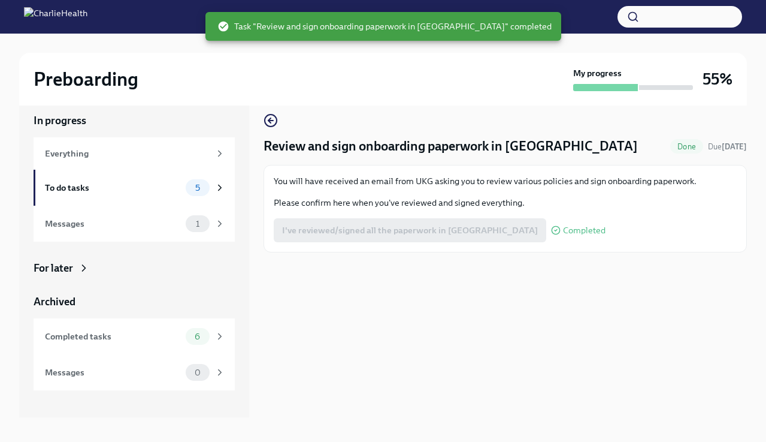
scroll to position [13, 0]
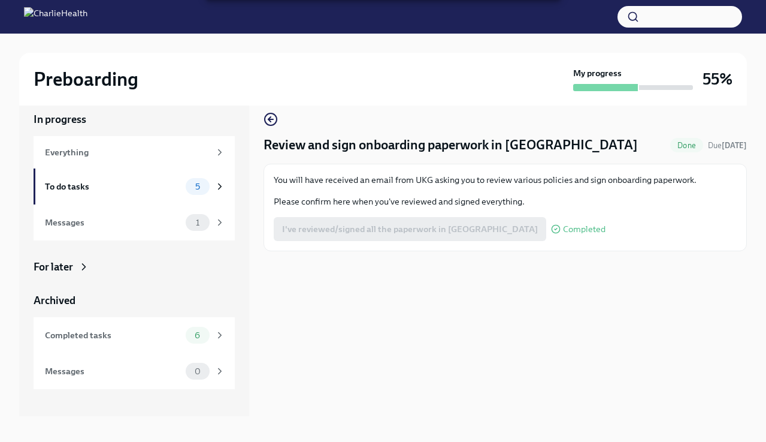
click at [563, 230] on span "Completed" at bounding box center [584, 229] width 43 height 9
click at [445, 228] on div "I've reviewed/signed all the paperwork in [GEOGRAPHIC_DATA] Completed" at bounding box center [440, 229] width 332 height 24
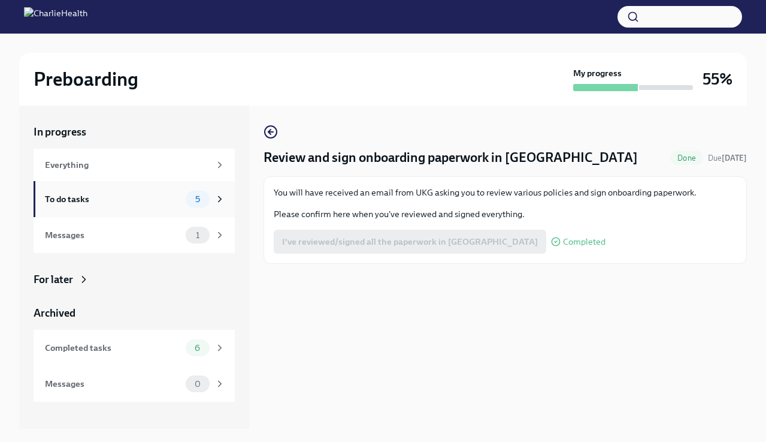
click at [175, 200] on div "To do tasks" at bounding box center [113, 198] width 136 height 13
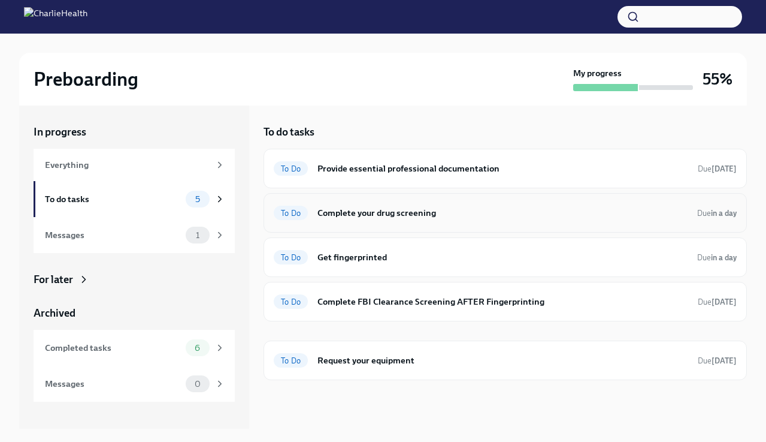
click at [397, 216] on h6 "Complete your drug screening" at bounding box center [503, 212] width 370 height 13
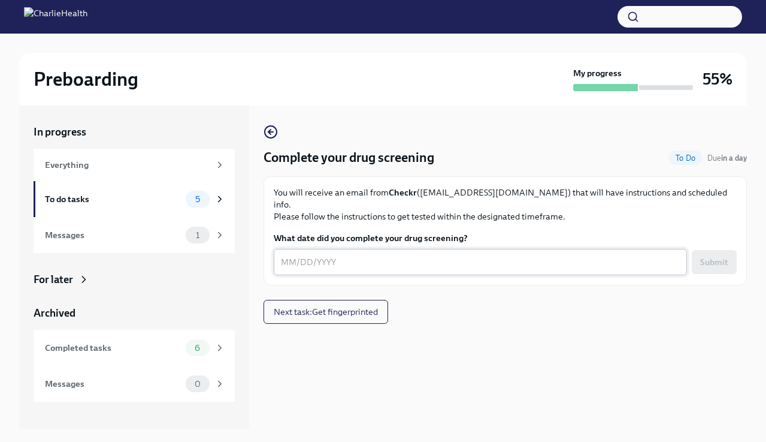
click at [373, 256] on textarea "What date did you complete your drug screening?" at bounding box center [480, 262] width 399 height 14
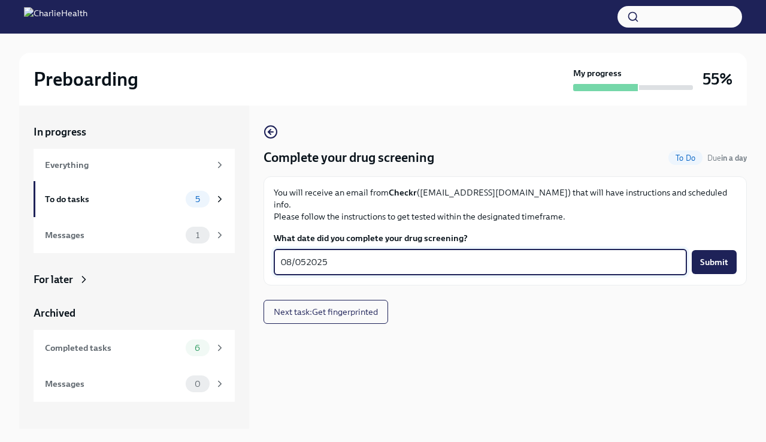
click at [307, 255] on textarea "08/052025" at bounding box center [480, 262] width 399 height 14
type textarea "[DATE]"
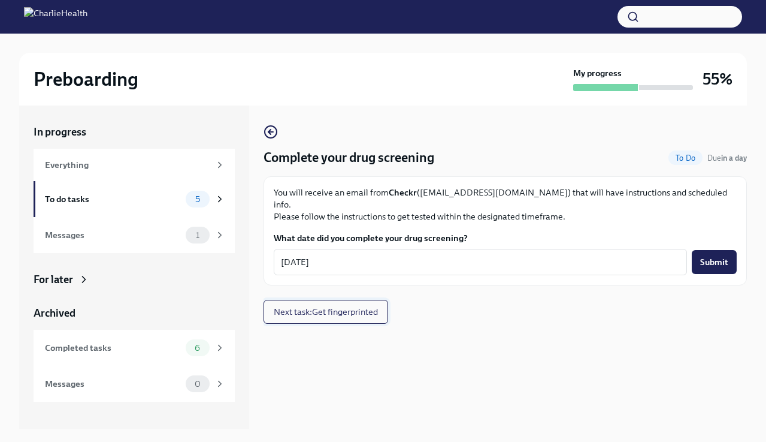
click at [343, 306] on span "Next task : Get fingerprinted" at bounding box center [326, 312] width 104 height 12
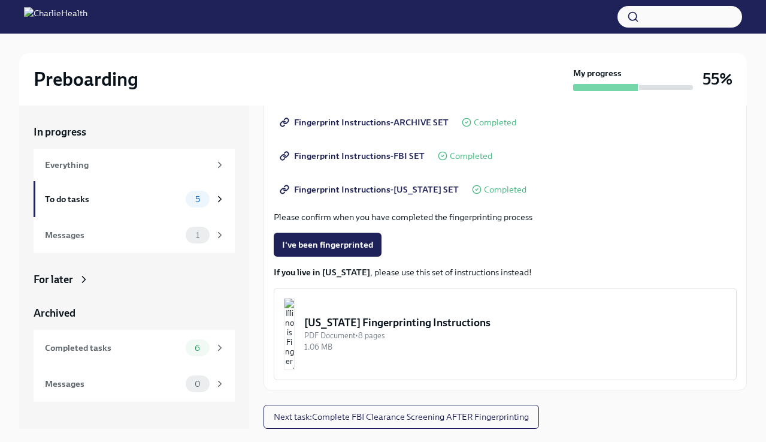
scroll to position [20, 0]
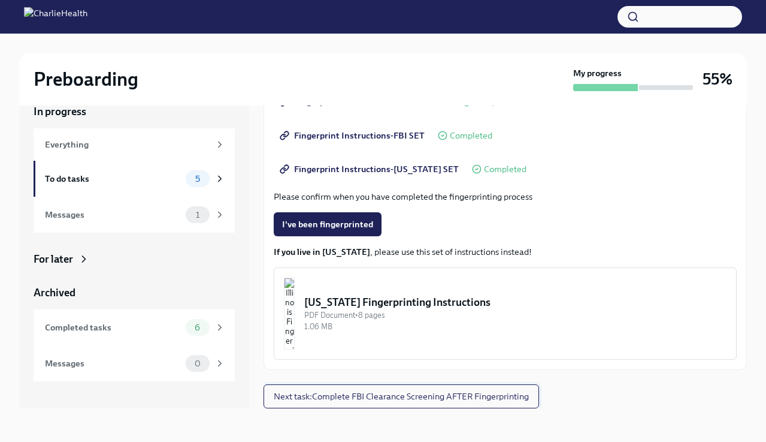
click at [428, 398] on span "Next task : Complete FBI Clearance Screening AFTER Fingerprinting" at bounding box center [401, 396] width 255 height 12
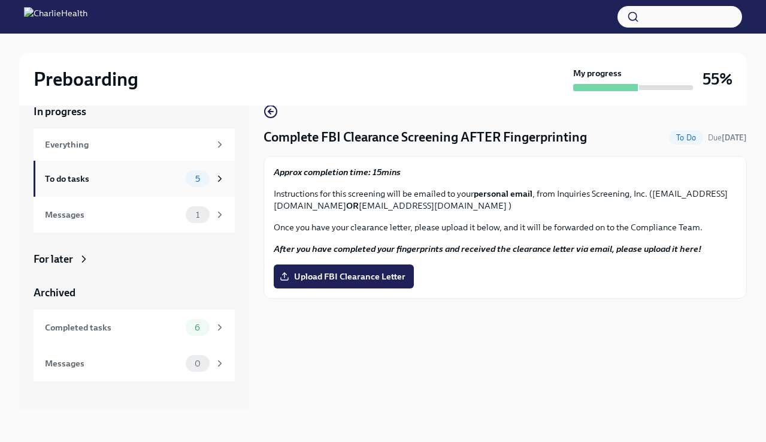
click at [192, 185] on div "5" at bounding box center [198, 178] width 24 height 17
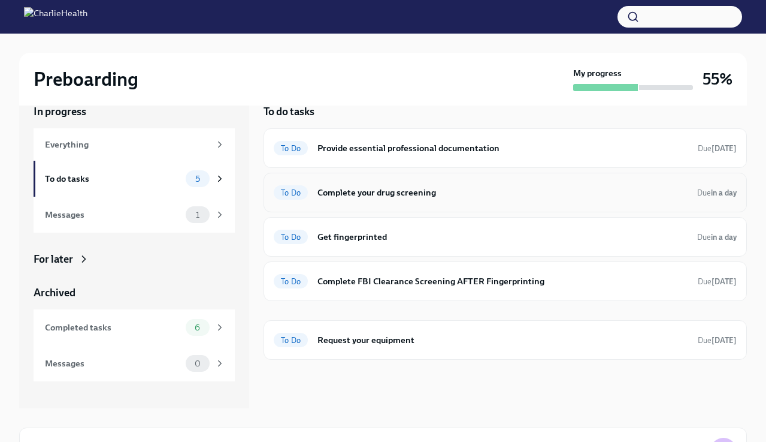
click at [442, 201] on div "To Do Complete your drug screening Due in a day" at bounding box center [505, 192] width 463 height 19
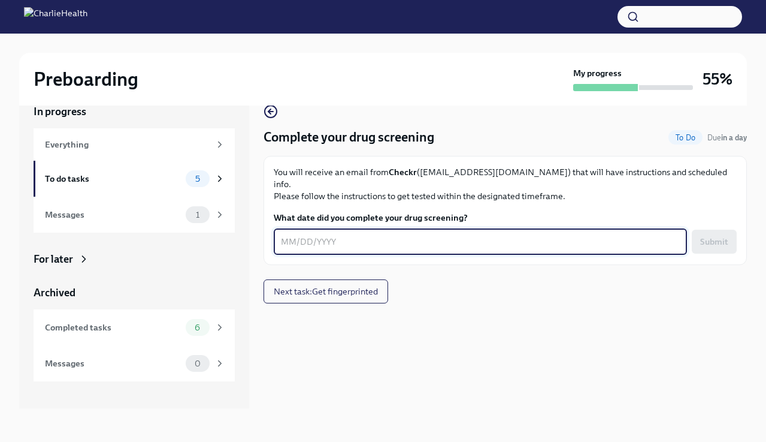
click at [390, 234] on textarea "What date did you complete your drug screening?" at bounding box center [480, 241] width 399 height 14
type textarea "[DATE]"
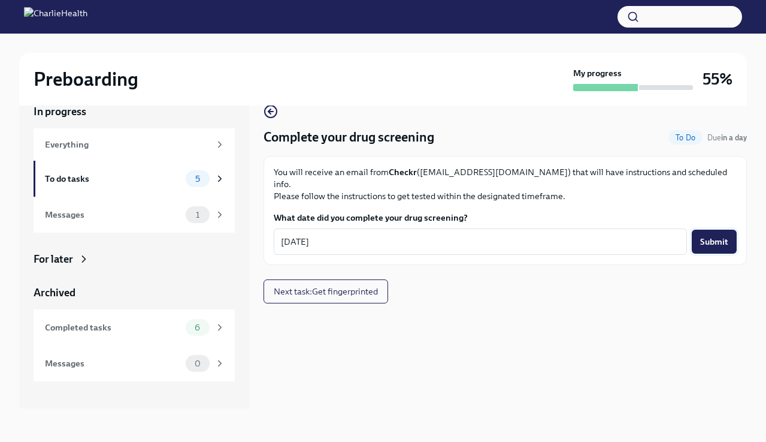
click at [614, 235] on span "Submit" at bounding box center [714, 241] width 28 height 12
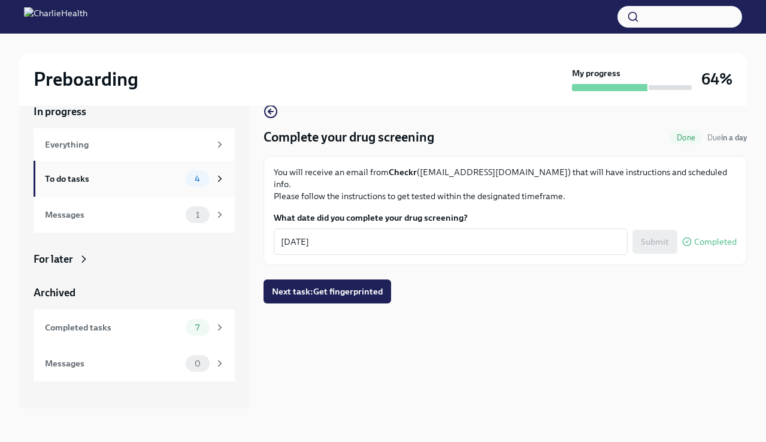
click at [177, 175] on div "To do tasks" at bounding box center [113, 178] width 136 height 13
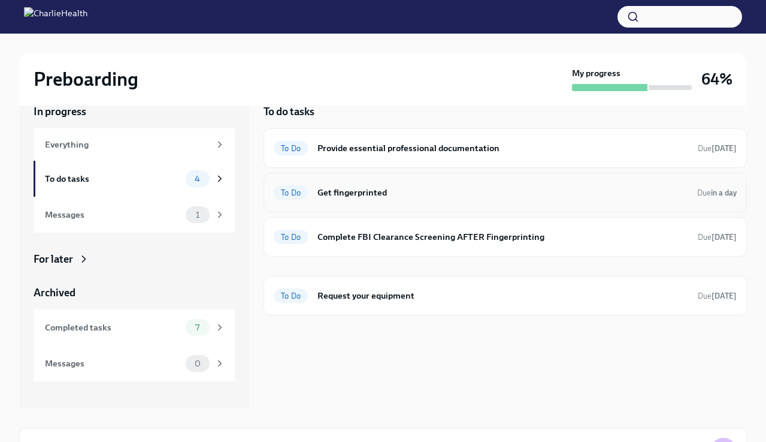
click at [451, 189] on h6 "Get fingerprinted" at bounding box center [503, 192] width 370 height 13
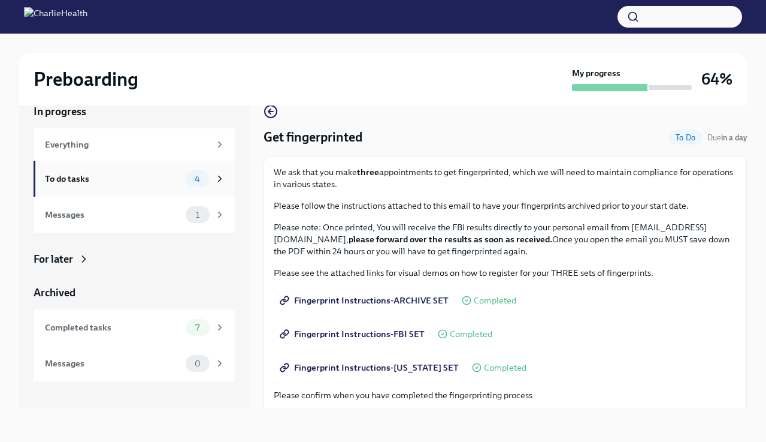
click at [183, 174] on div "To do tasks 4" at bounding box center [135, 178] width 180 height 17
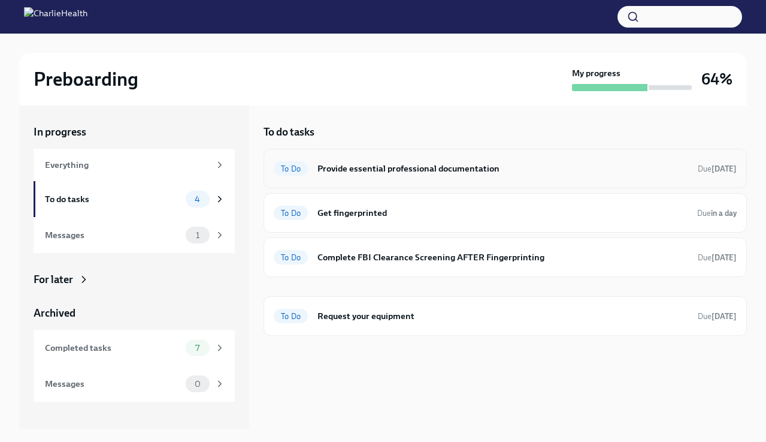
click at [460, 170] on h6 "Provide essential professional documentation" at bounding box center [503, 168] width 371 height 13
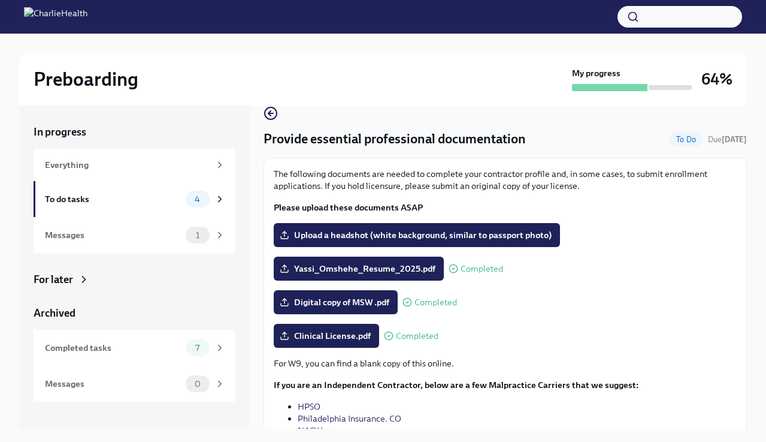
scroll to position [35, 0]
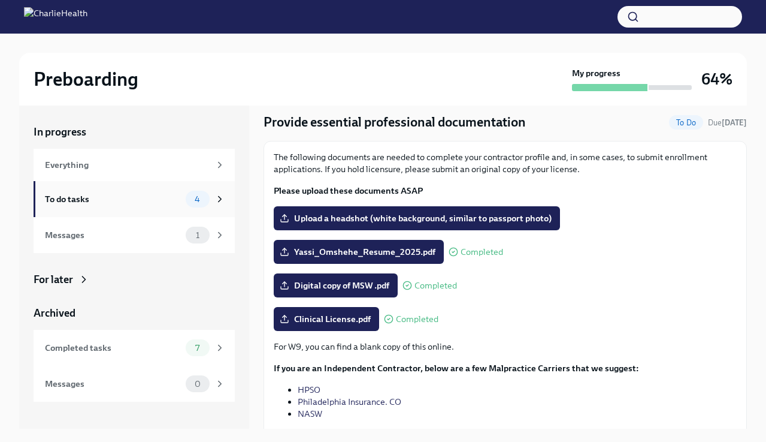
click at [168, 204] on div "To do tasks" at bounding box center [113, 198] width 136 height 13
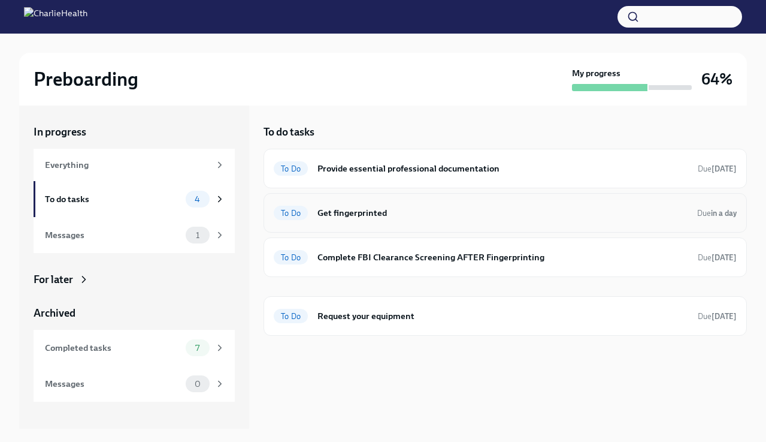
click at [374, 213] on h6 "Get fingerprinted" at bounding box center [503, 212] width 370 height 13
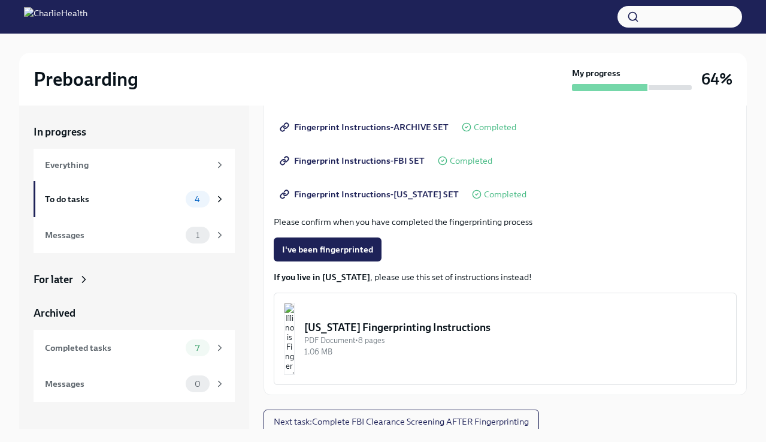
scroll to position [198, 0]
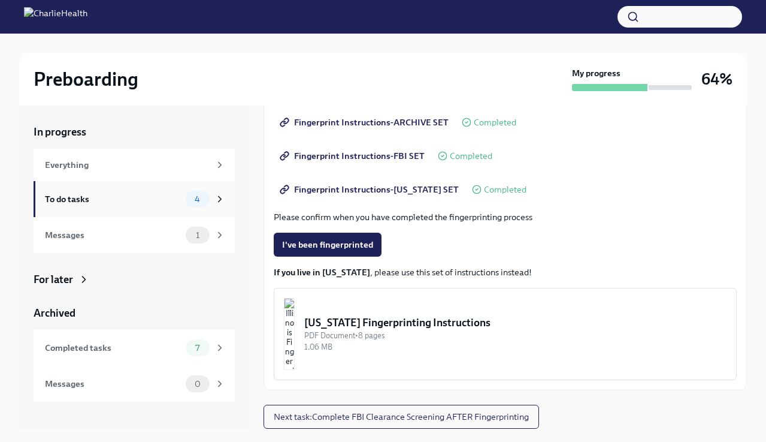
click at [220, 199] on icon at bounding box center [220, 199] width 3 height 5
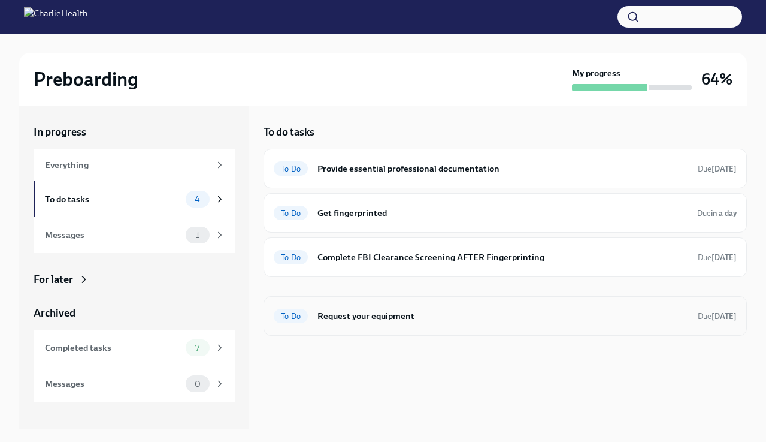
click at [424, 317] on h6 "Request your equipment" at bounding box center [503, 315] width 371 height 13
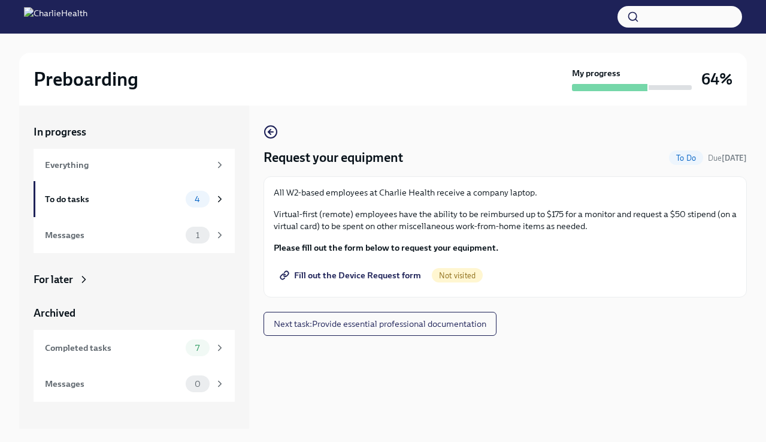
click at [355, 277] on span "Fill out the Device Request form" at bounding box center [351, 275] width 139 height 12
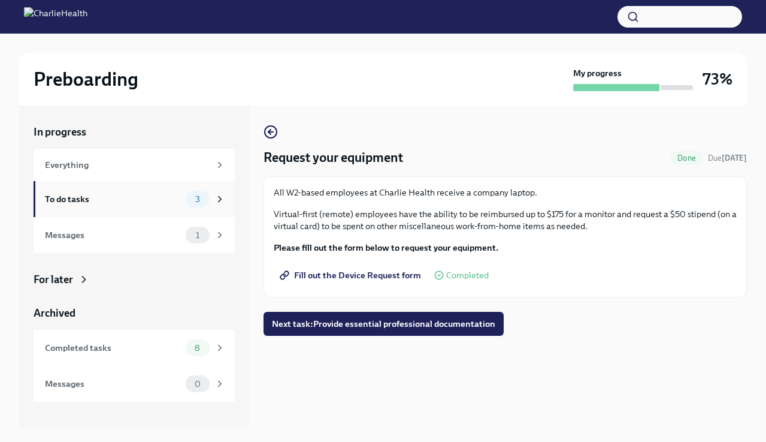
click at [168, 188] on div "To do tasks 3" at bounding box center [134, 199] width 201 height 36
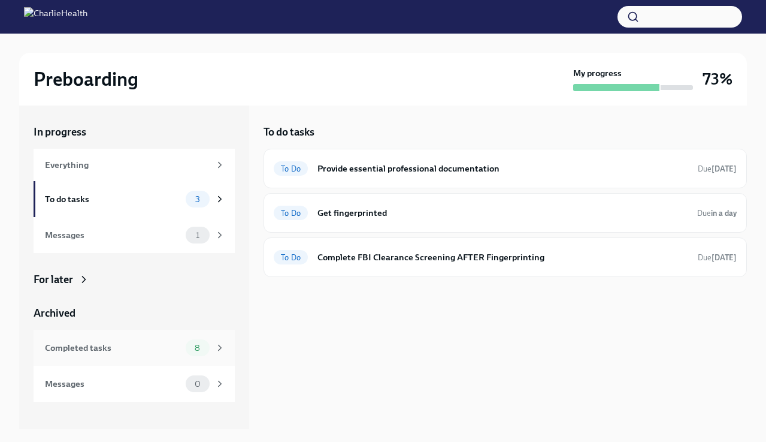
click at [193, 349] on span "8" at bounding box center [198, 347] width 20 height 9
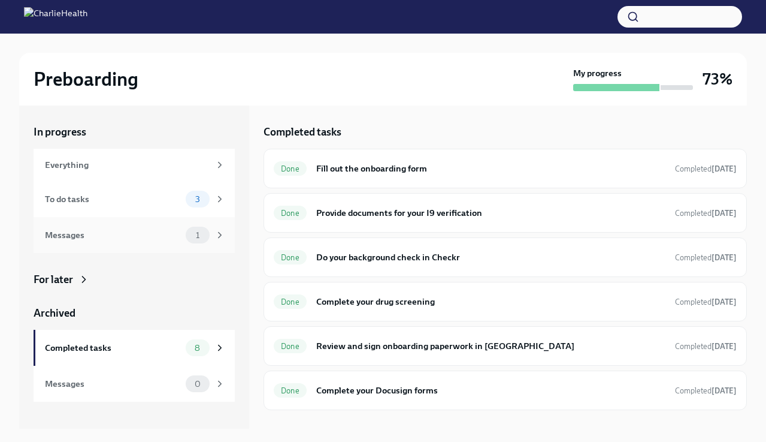
click at [194, 234] on span "1" at bounding box center [198, 235] width 18 height 9
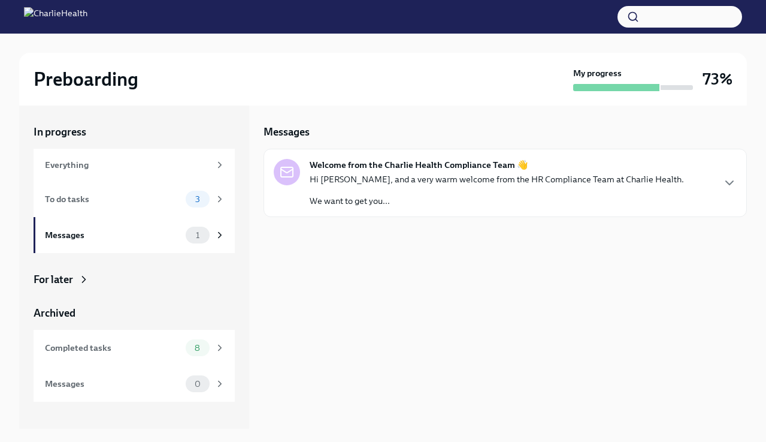
click at [394, 190] on div "Hi Yassi, and a very warm welcome from the HR Compliance Team at Charlie Health…" at bounding box center [497, 190] width 375 height 34
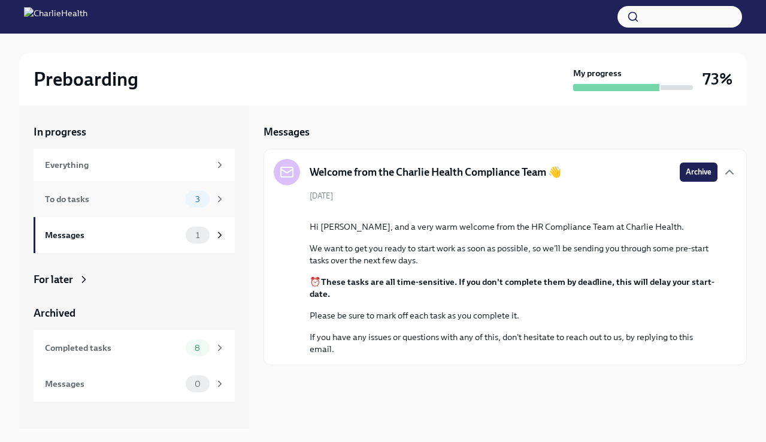
click at [155, 196] on div "To do tasks" at bounding box center [113, 198] width 136 height 13
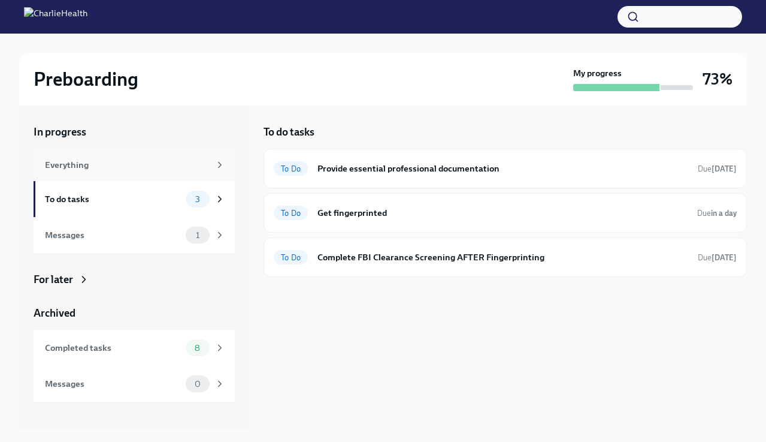
click at [202, 166] on div "Everything" at bounding box center [127, 164] width 165 height 13
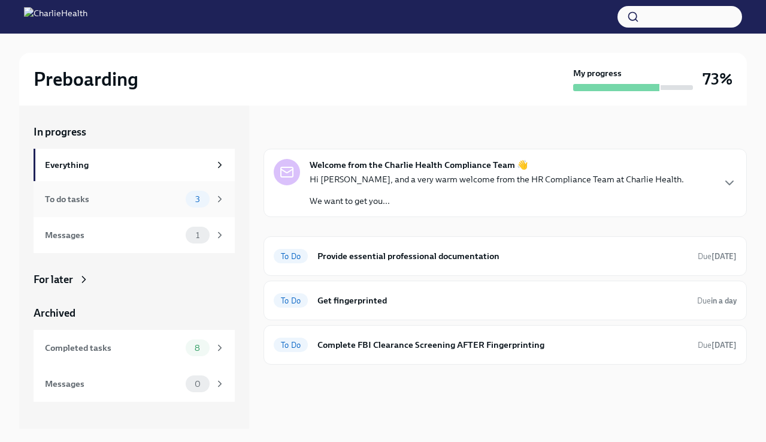
click at [189, 197] on span "3" at bounding box center [197, 199] width 19 height 9
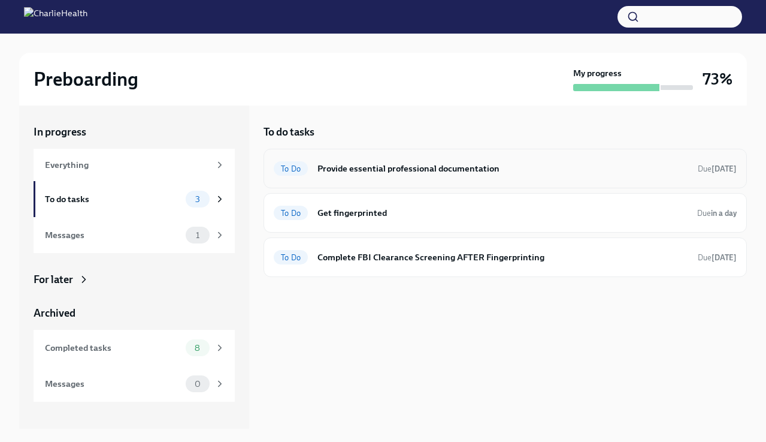
click at [458, 174] on h6 "Provide essential professional documentation" at bounding box center [503, 168] width 371 height 13
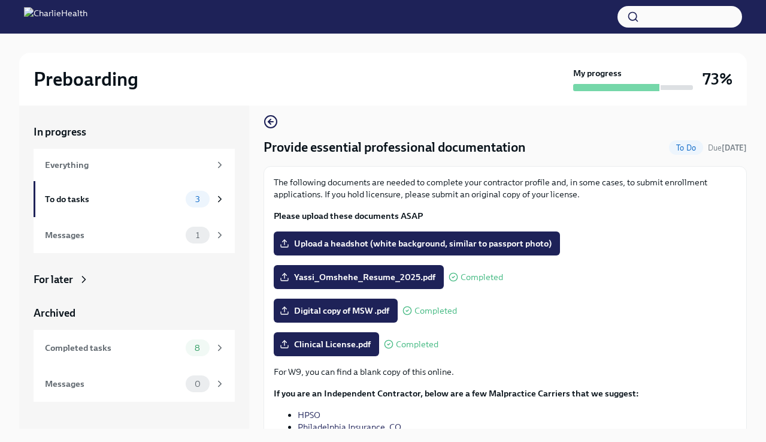
scroll to position [11, 0]
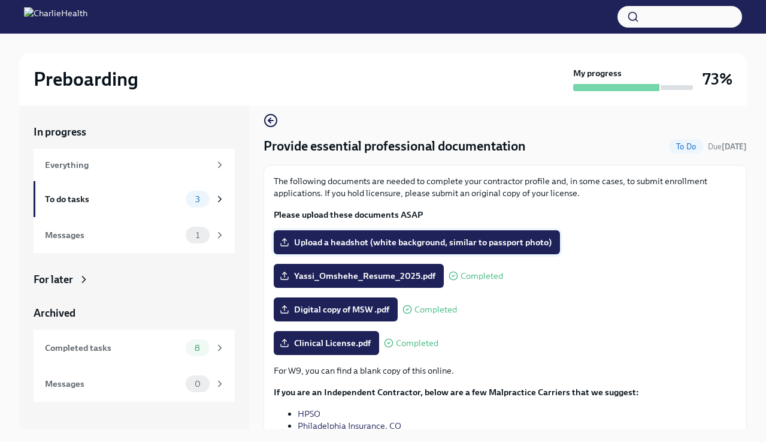
click at [467, 241] on span "Upload a headshot (white background, similar to passport photo)" at bounding box center [417, 242] width 270 height 12
click at [0, 0] on input "Upload a headshot (white background, similar to passport photo)" at bounding box center [0, 0] width 0 height 0
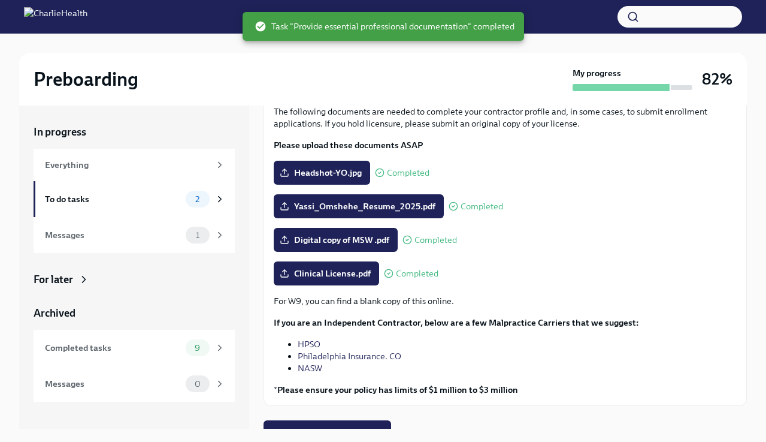
scroll to position [96, 0]
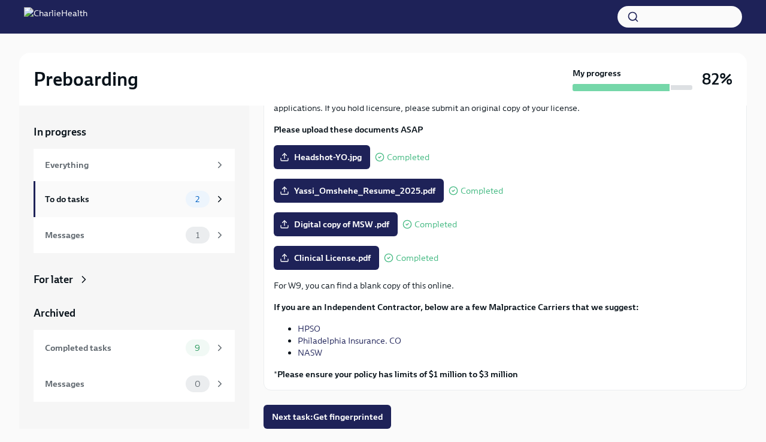
click at [201, 200] on span "2" at bounding box center [197, 199] width 19 height 9
